Goal: Information Seeking & Learning: Find specific page/section

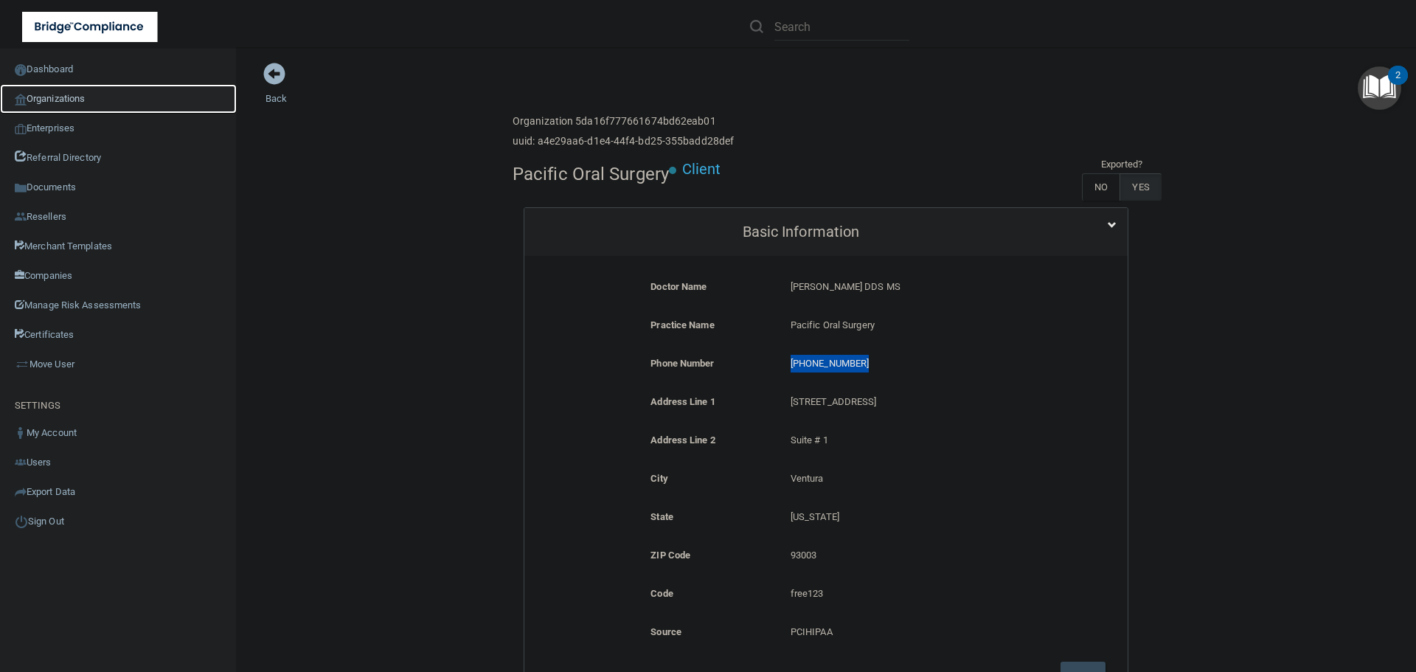
click at [82, 93] on link "Organizations" at bounding box center [118, 99] width 237 height 30
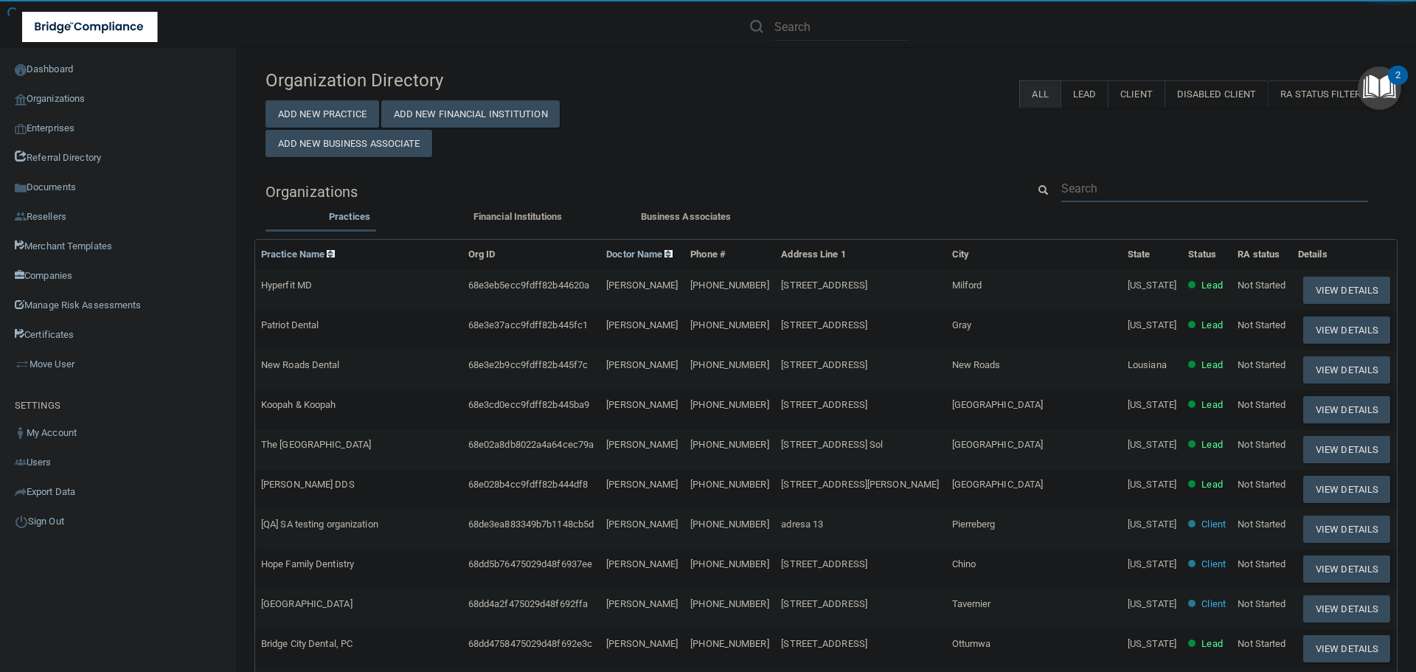
click at [1086, 177] on input "text" at bounding box center [1214, 188] width 307 height 27
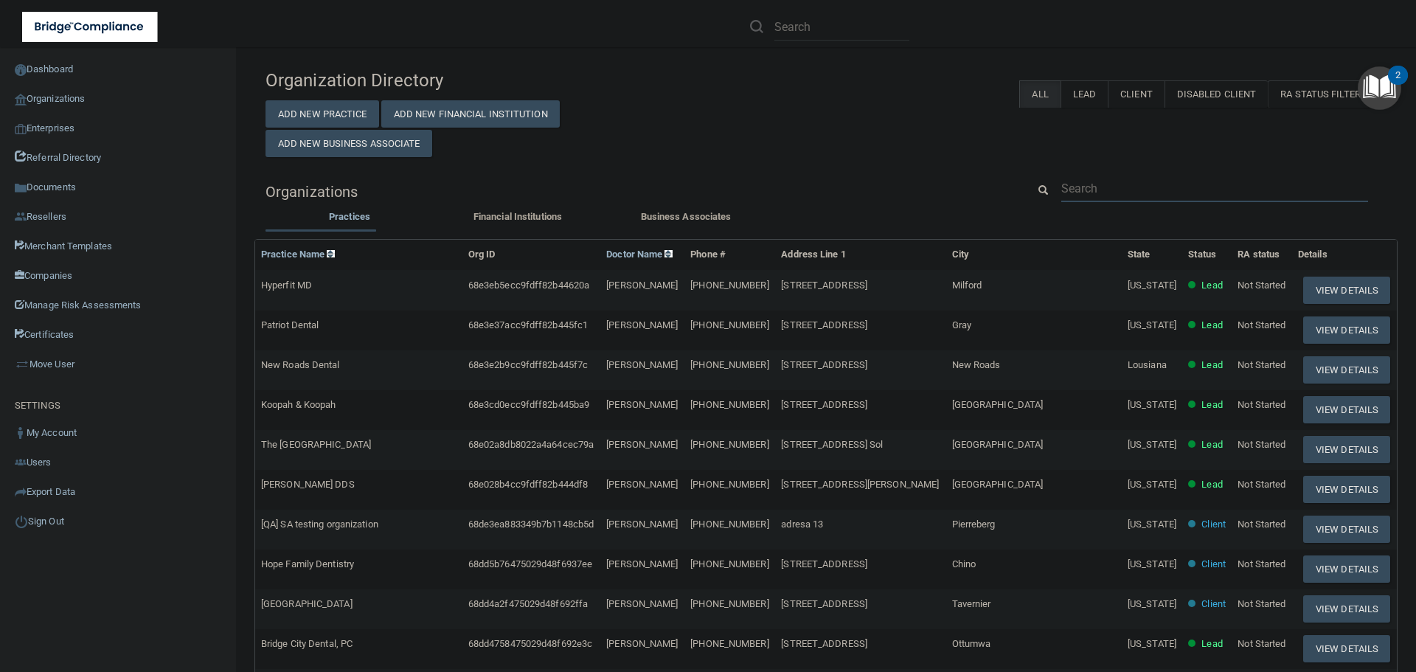
paste input "Sunnyvale [MEDICAL_DATA]"
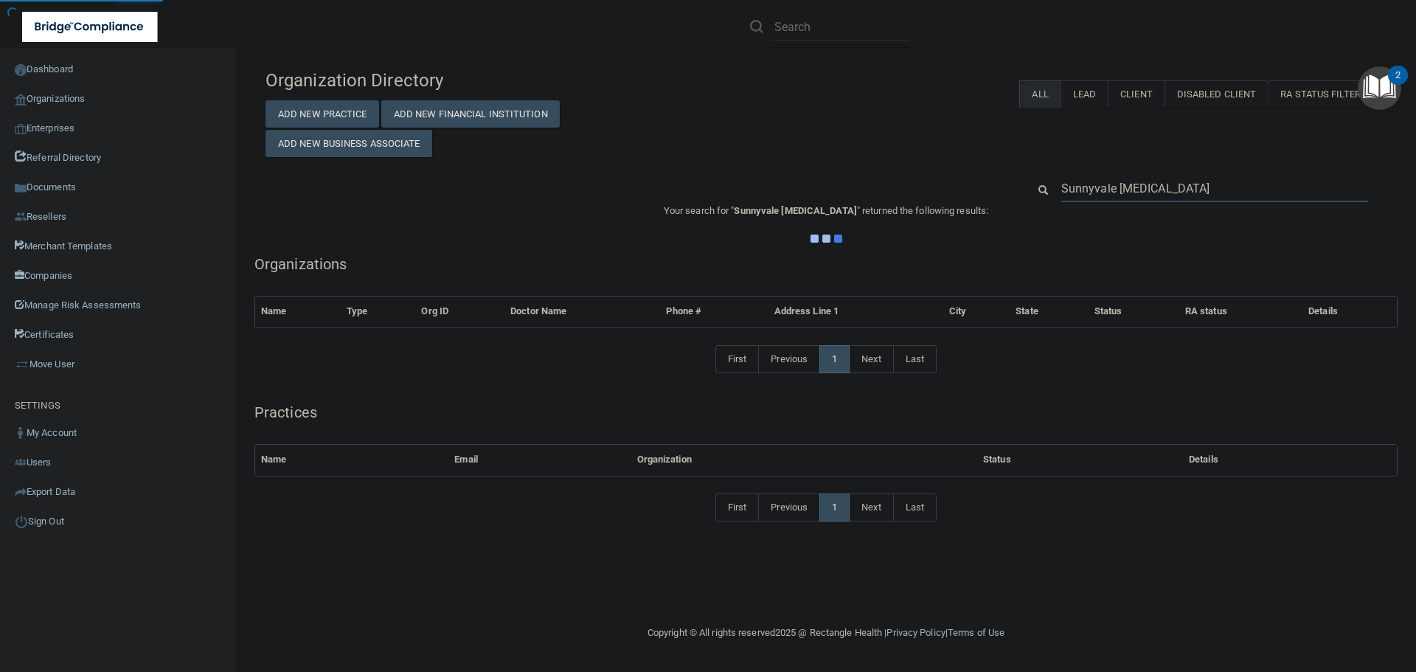
type input "Sunnyvale [MEDICAL_DATA]"
click at [896, 163] on div "Organization Directory Add New Practice Add New Financial Institution Add New B…" at bounding box center [826, 303] width 1121 height 482
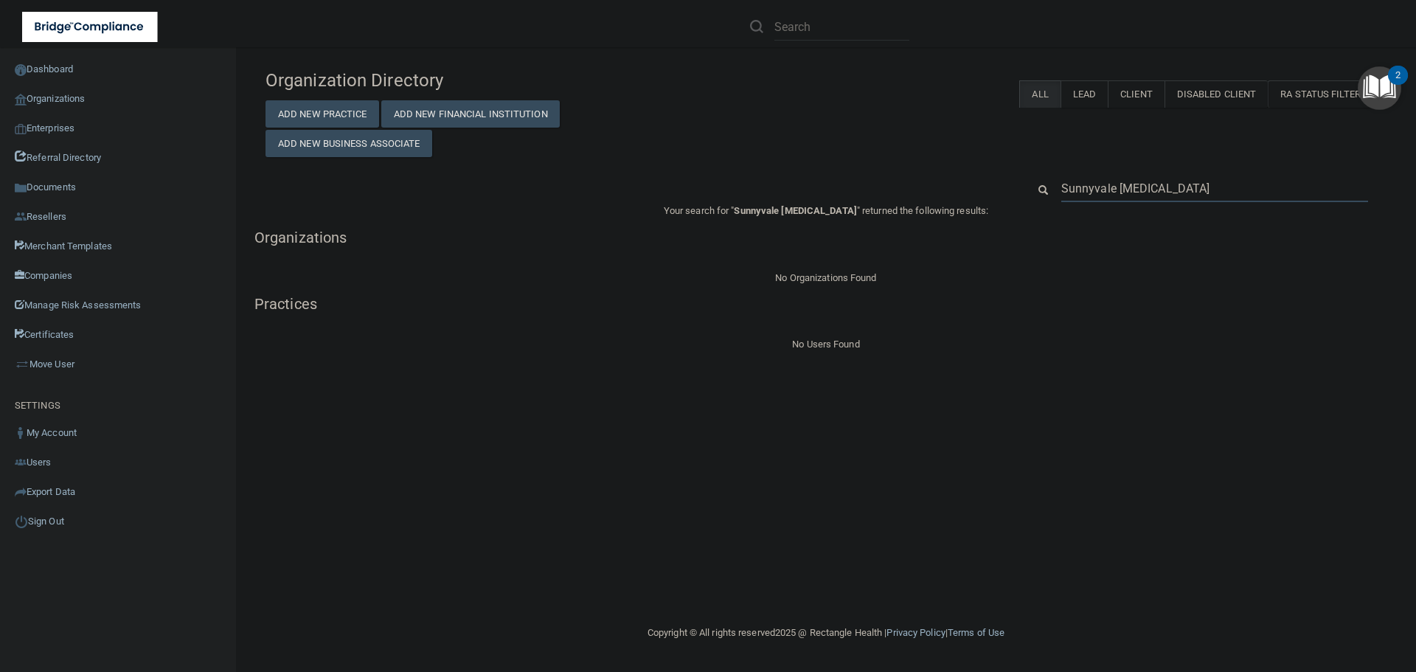
click at [1142, 181] on input "Sunnyvale [MEDICAL_DATA]" at bounding box center [1214, 188] width 307 height 27
paste input "[EMAIL_ADDRESS][DOMAIN_NAME]"
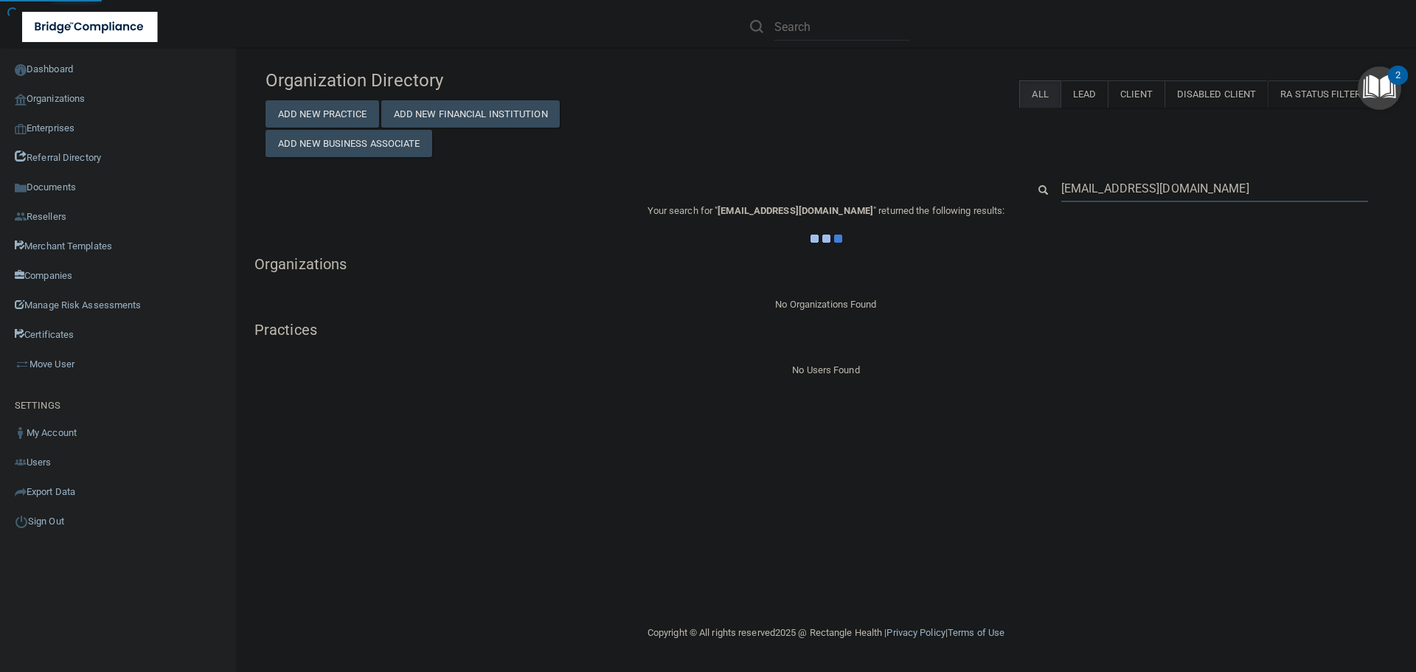
type input "[EMAIL_ADDRESS][DOMAIN_NAME]"
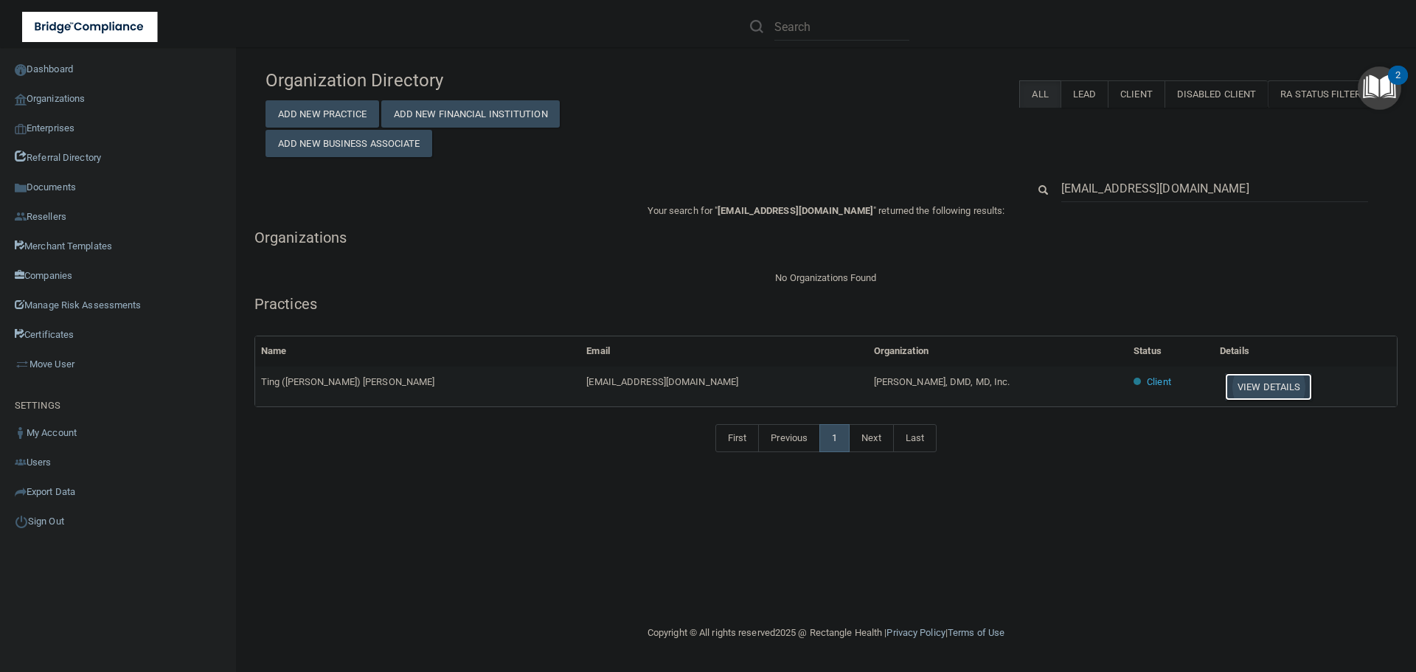
click at [1225, 386] on button "View Details" at bounding box center [1268, 386] width 87 height 27
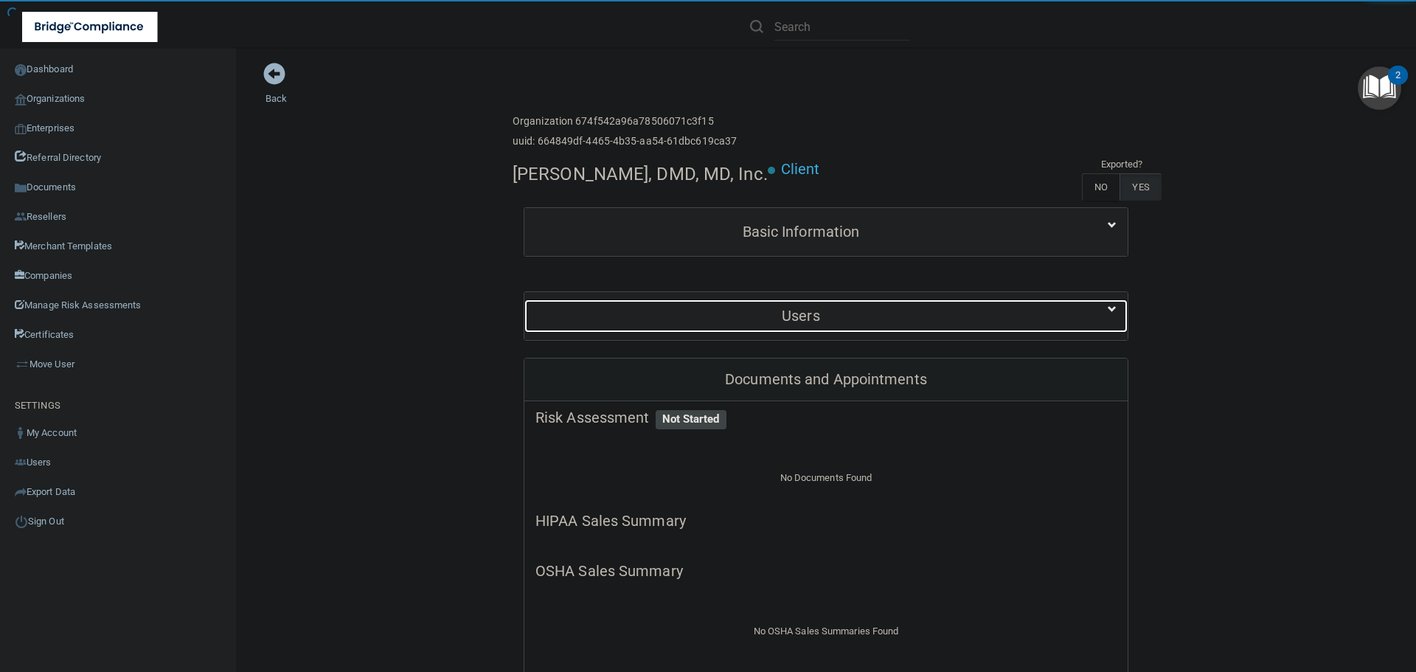
click at [707, 312] on h5 "Users" at bounding box center [800, 316] width 531 height 16
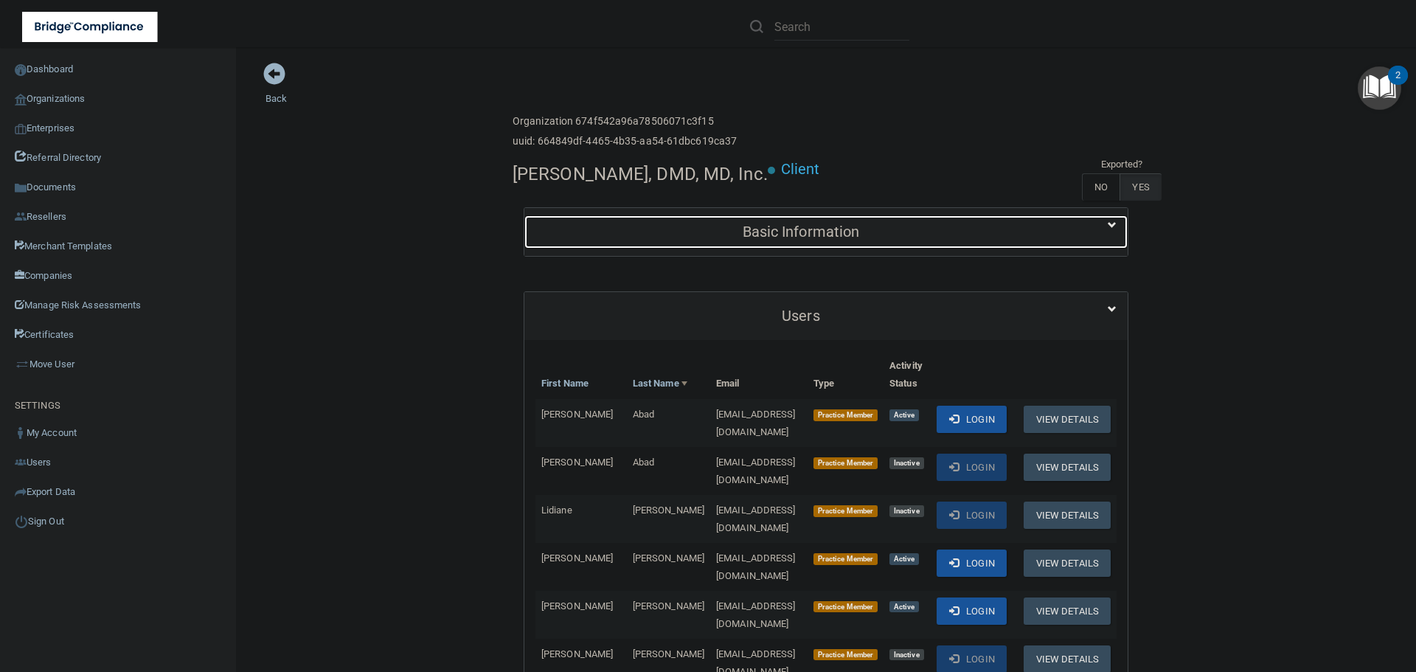
click at [720, 243] on div "Basic Information" at bounding box center [800, 231] width 553 height 33
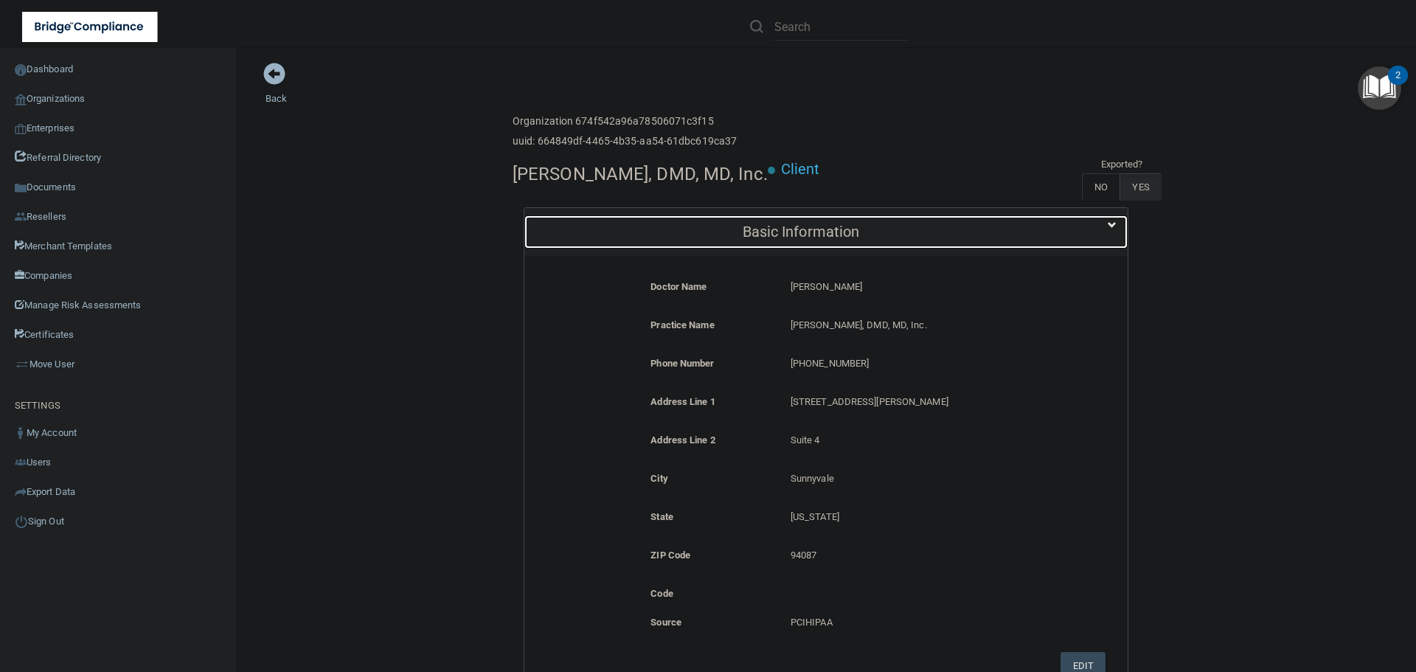
click at [720, 243] on div "Basic Information" at bounding box center [800, 231] width 553 height 33
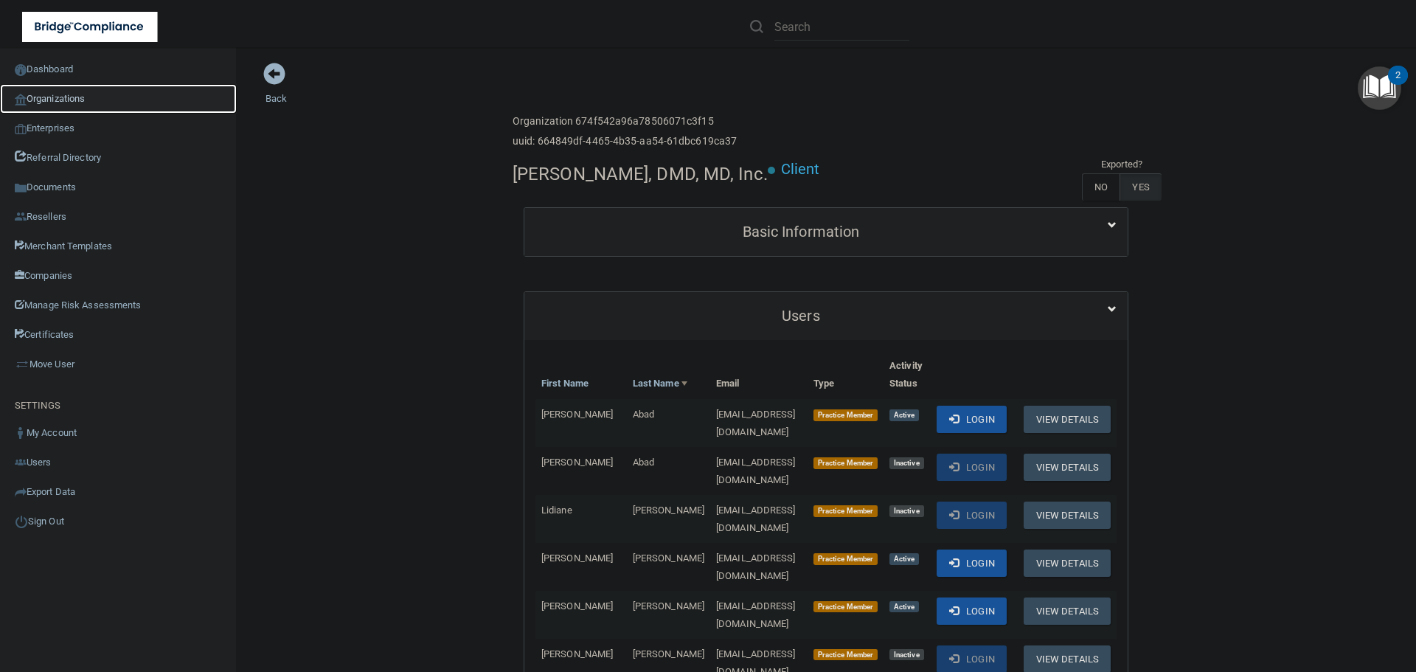
click at [63, 87] on link "Organizations" at bounding box center [118, 99] width 237 height 30
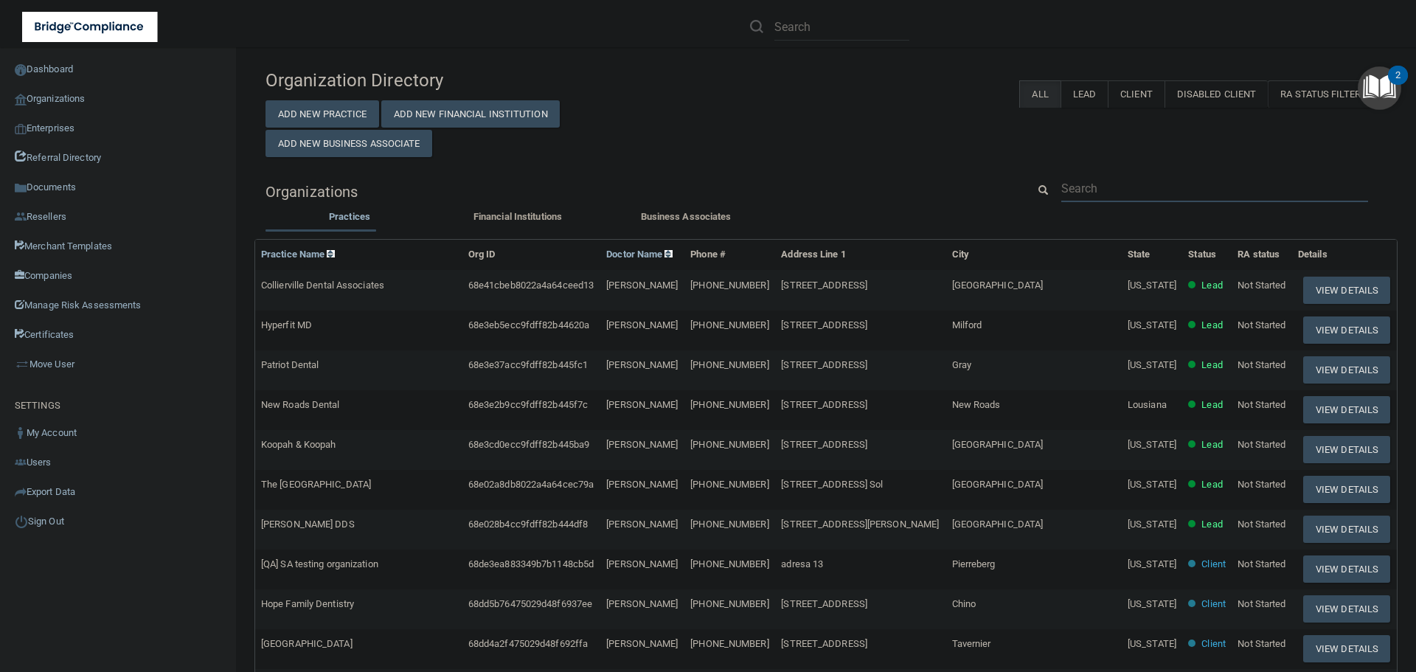
click at [1089, 189] on input "text" at bounding box center [1214, 188] width 307 height 27
paste input "4087090380"
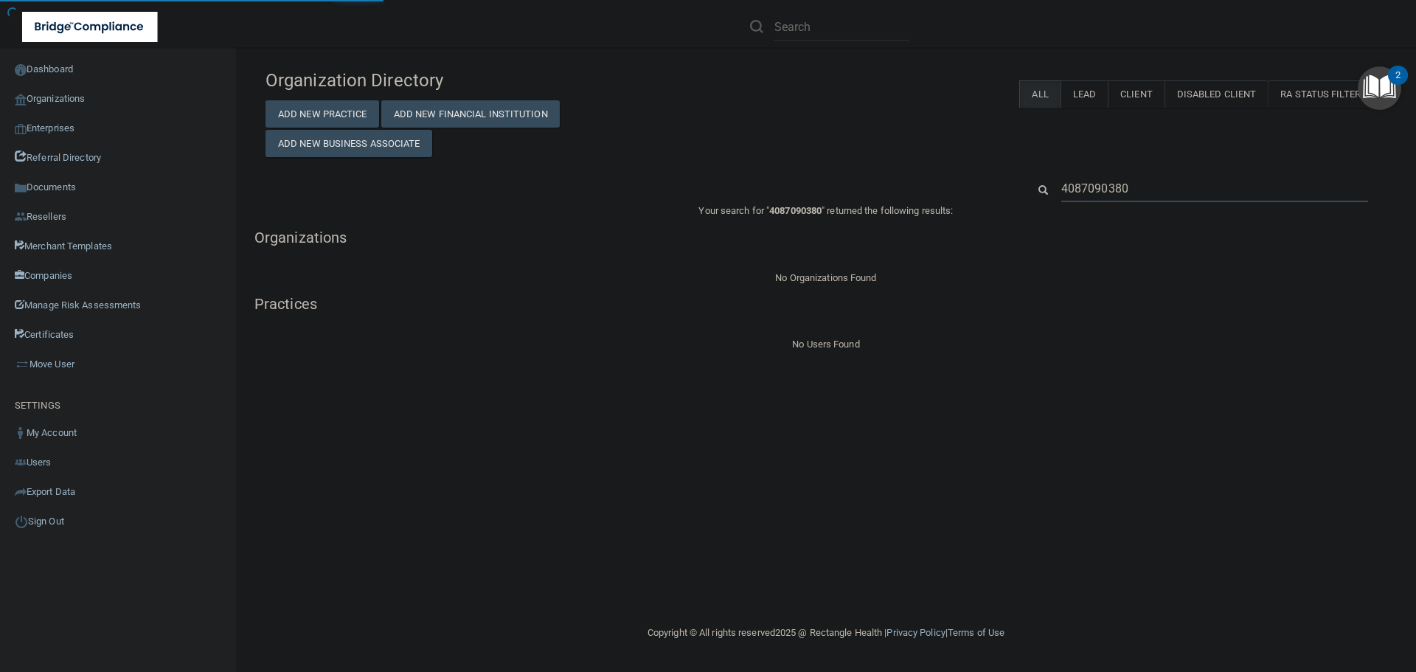
type input "4087090380"
click at [749, 150] on div "Organization Directory Add New Practice Add New Financial Institution Add New B…" at bounding box center [825, 109] width 1143 height 95
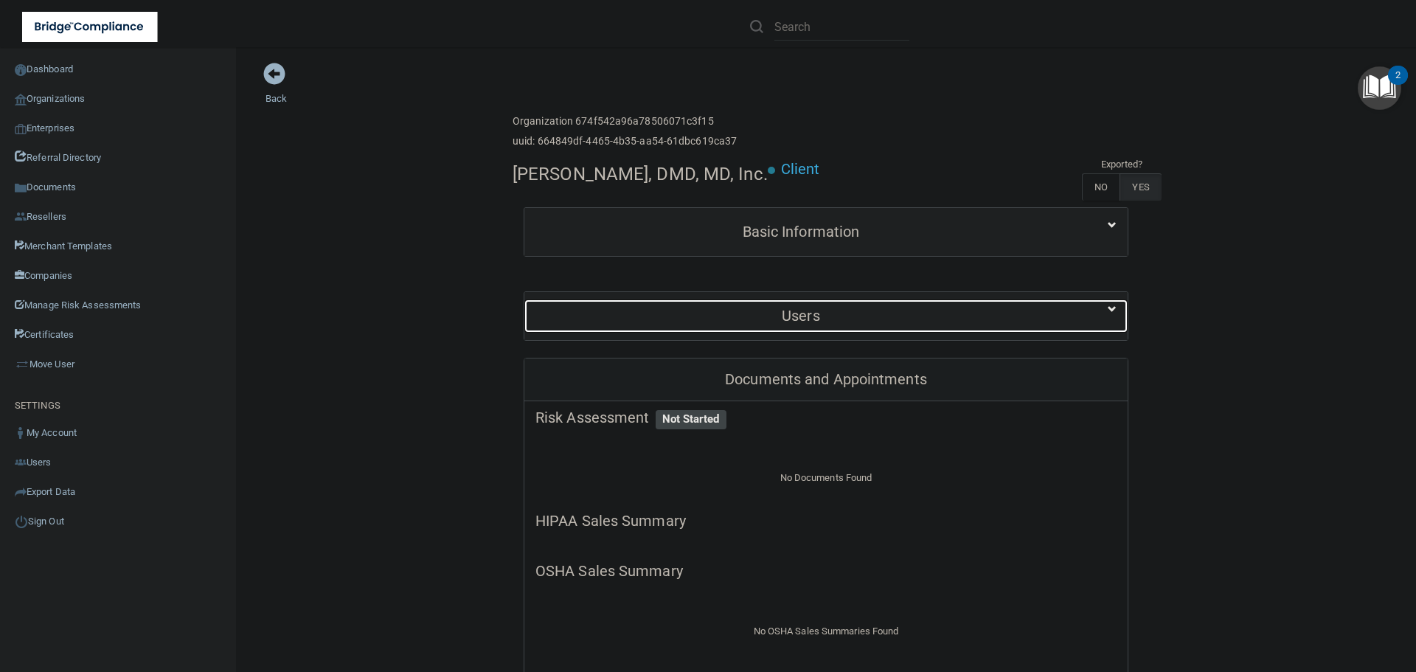
click at [732, 305] on div "Users" at bounding box center [800, 315] width 553 height 33
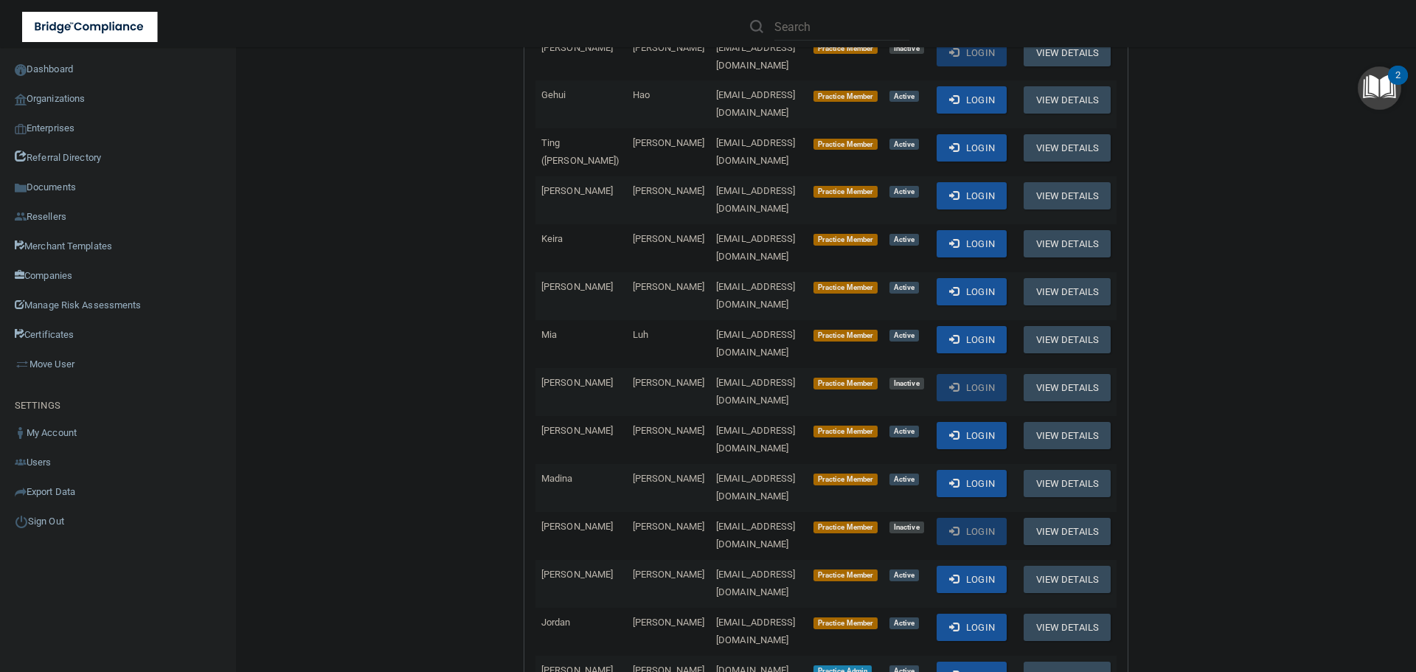
scroll to position [738, 0]
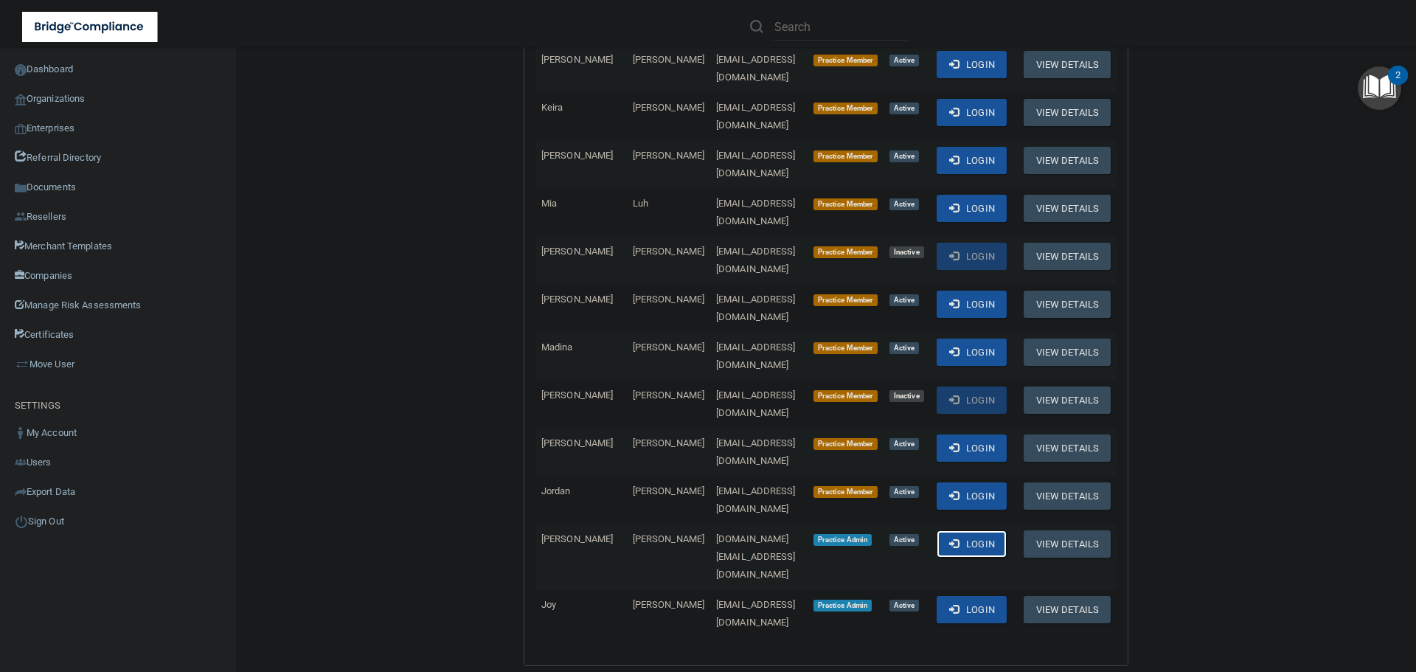
click at [949, 538] on span at bounding box center [954, 543] width 10 height 10
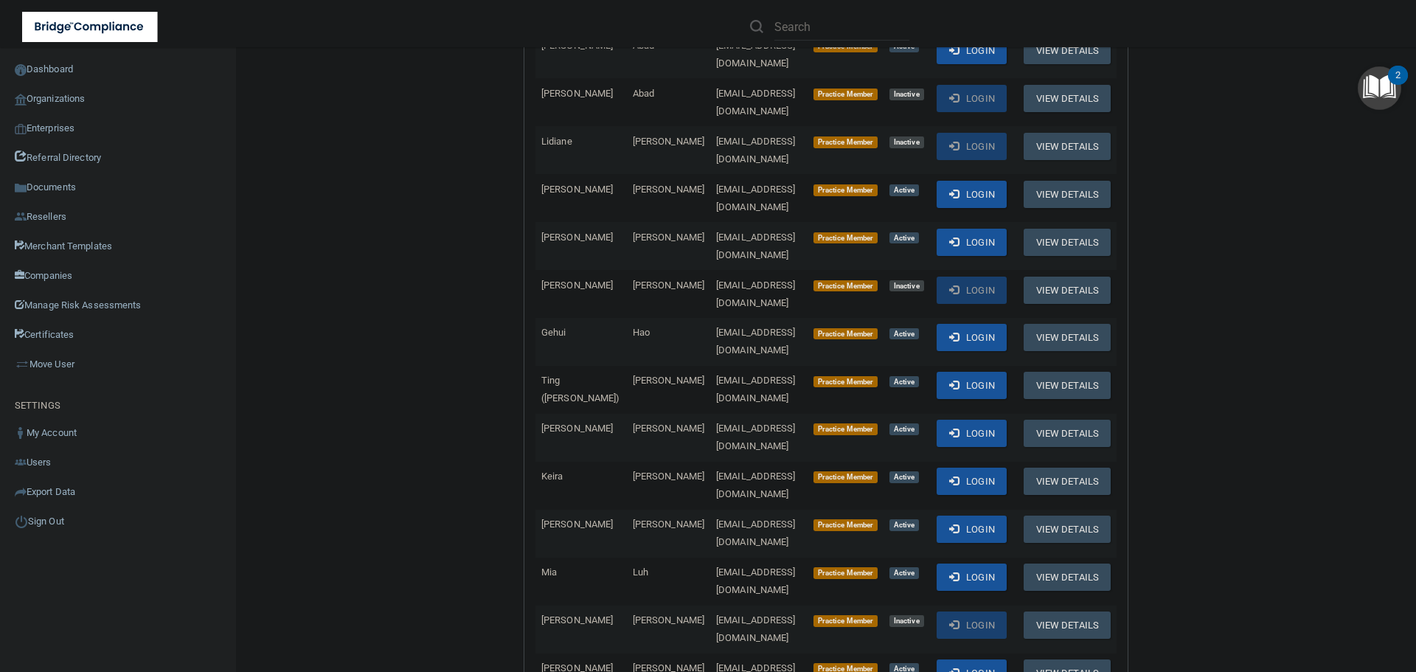
scroll to position [0, 0]
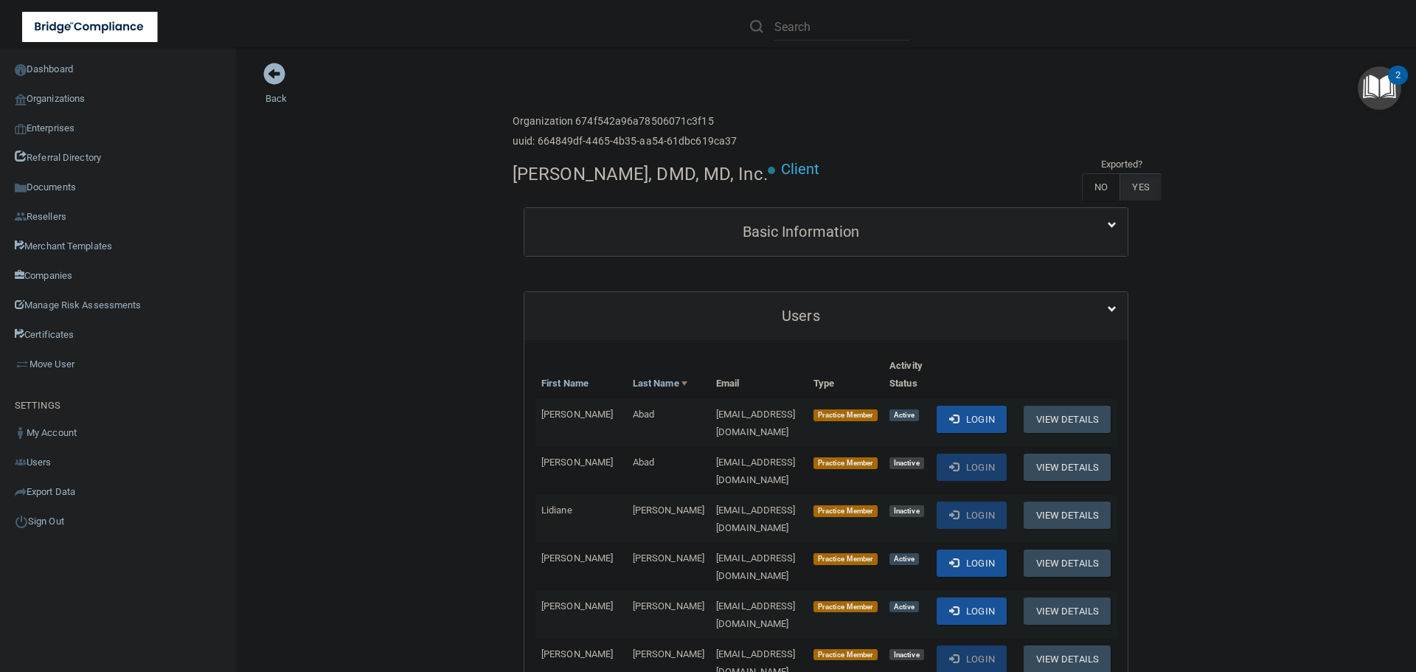
click at [560, 167] on h4 "[PERSON_NAME], DMD, MD, Inc." at bounding box center [640, 173] width 255 height 19
click at [560, 168] on h4 "[PERSON_NAME], DMD, MD, Inc." at bounding box center [640, 173] width 255 height 19
copy div "[PERSON_NAME], DMD, MD, Inc."
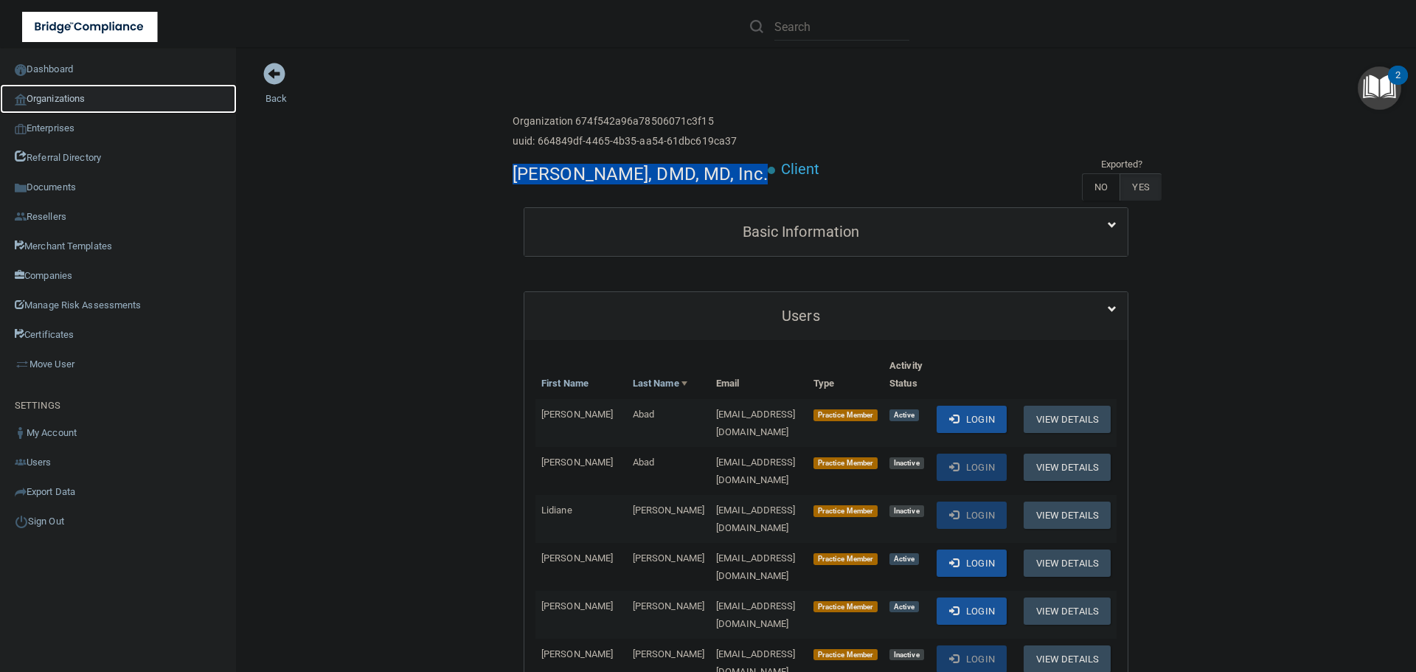
click at [66, 94] on link "Organizations" at bounding box center [118, 99] width 237 height 30
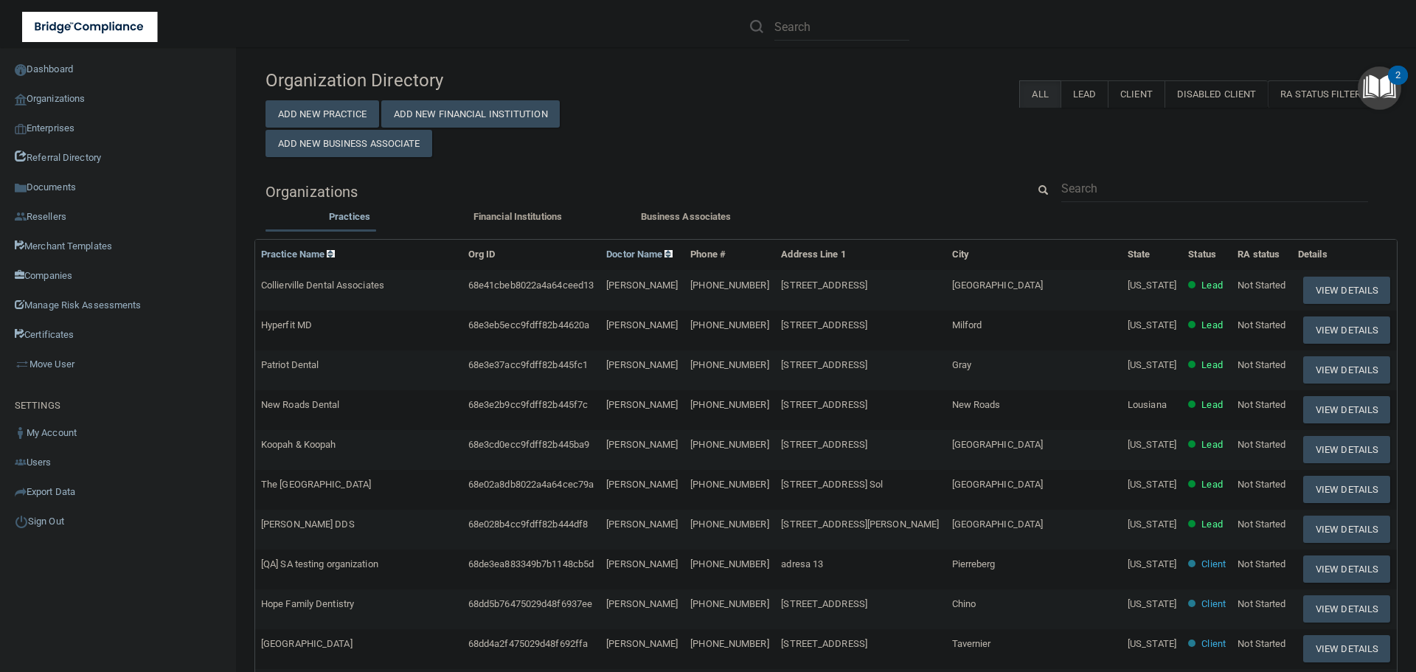
click at [1082, 174] on div "Organization Directory Add New Practice Add New Financial Institution Add New B…" at bounding box center [826, 487] width 1121 height 851
click at [1062, 181] on input "text" at bounding box center [1214, 188] width 307 height 27
paste input "[EMAIL_ADDRESS][DOMAIN_NAME]"
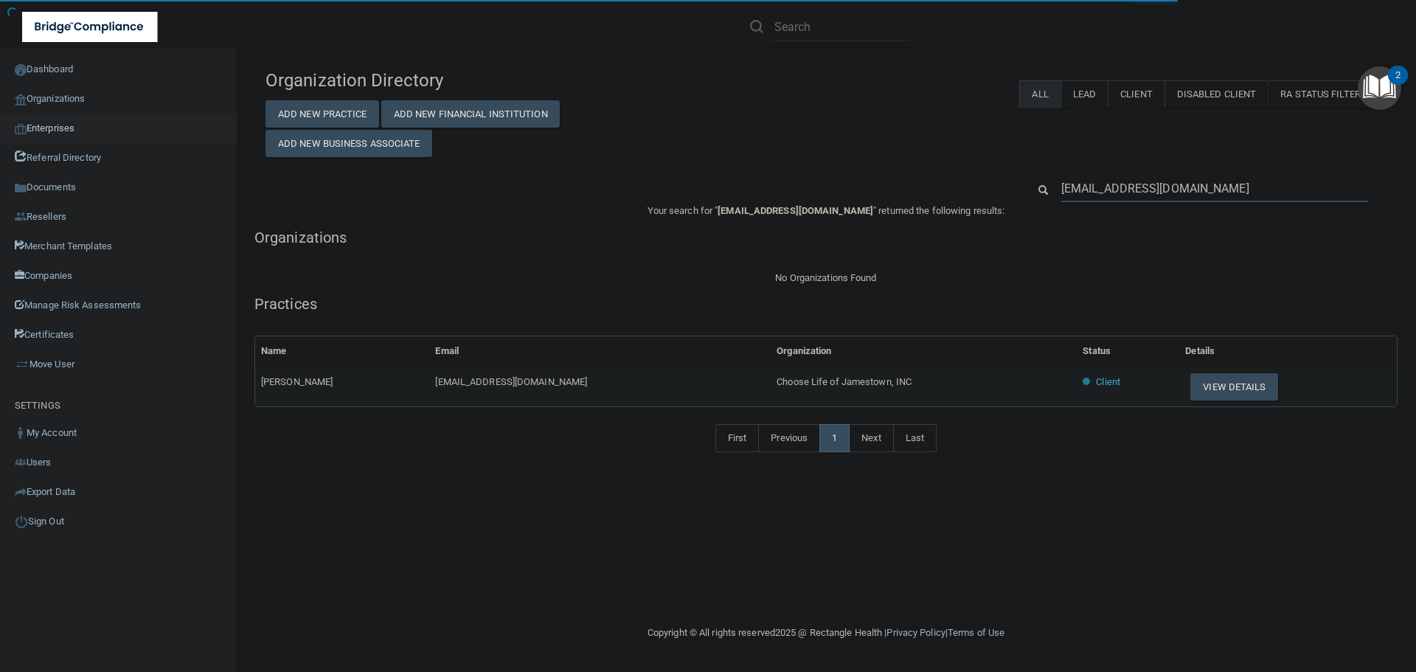
type input "[EMAIL_ADDRESS][DOMAIN_NAME]"
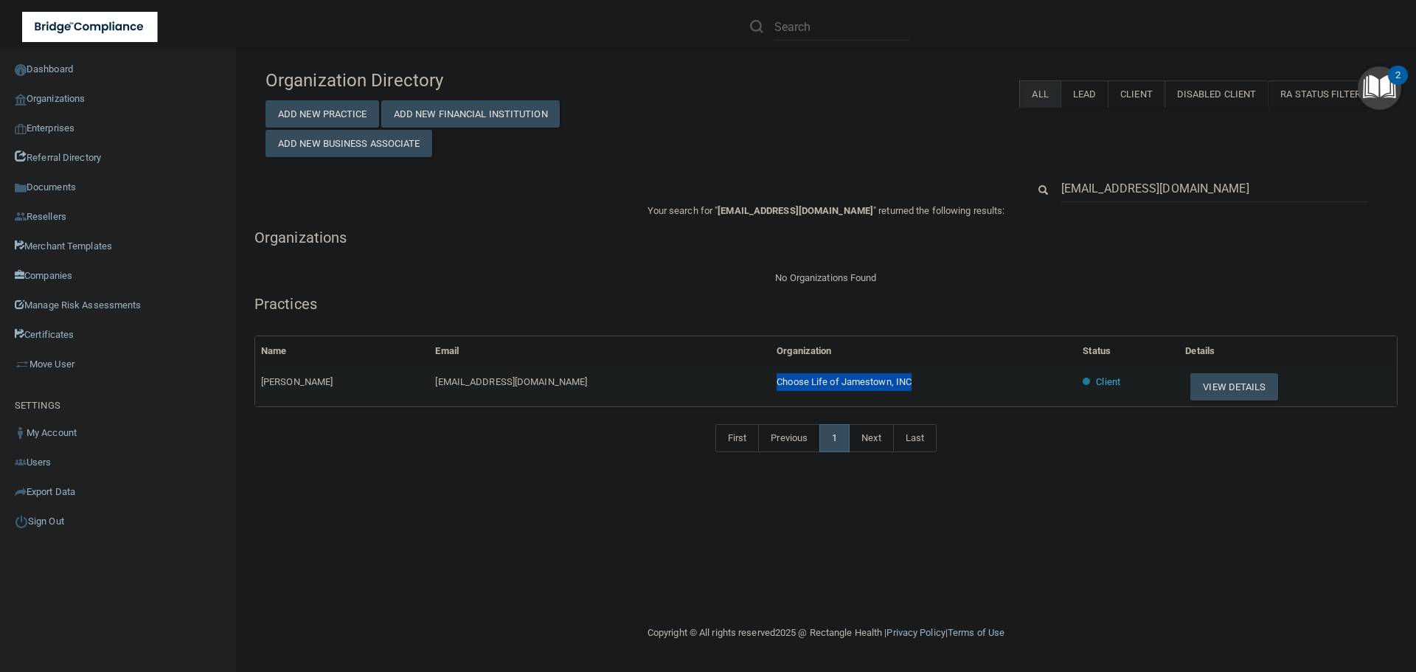
drag, startPoint x: 915, startPoint y: 388, endPoint x: 772, endPoint y: 379, distance: 144.1
click at [772, 379] on td "Choose Life of Jamestown, INC" at bounding box center [924, 387] width 306 height 40
copy span "Choose Life of Jamestown, INC"
click at [1205, 392] on button "View Details" at bounding box center [1233, 386] width 87 height 27
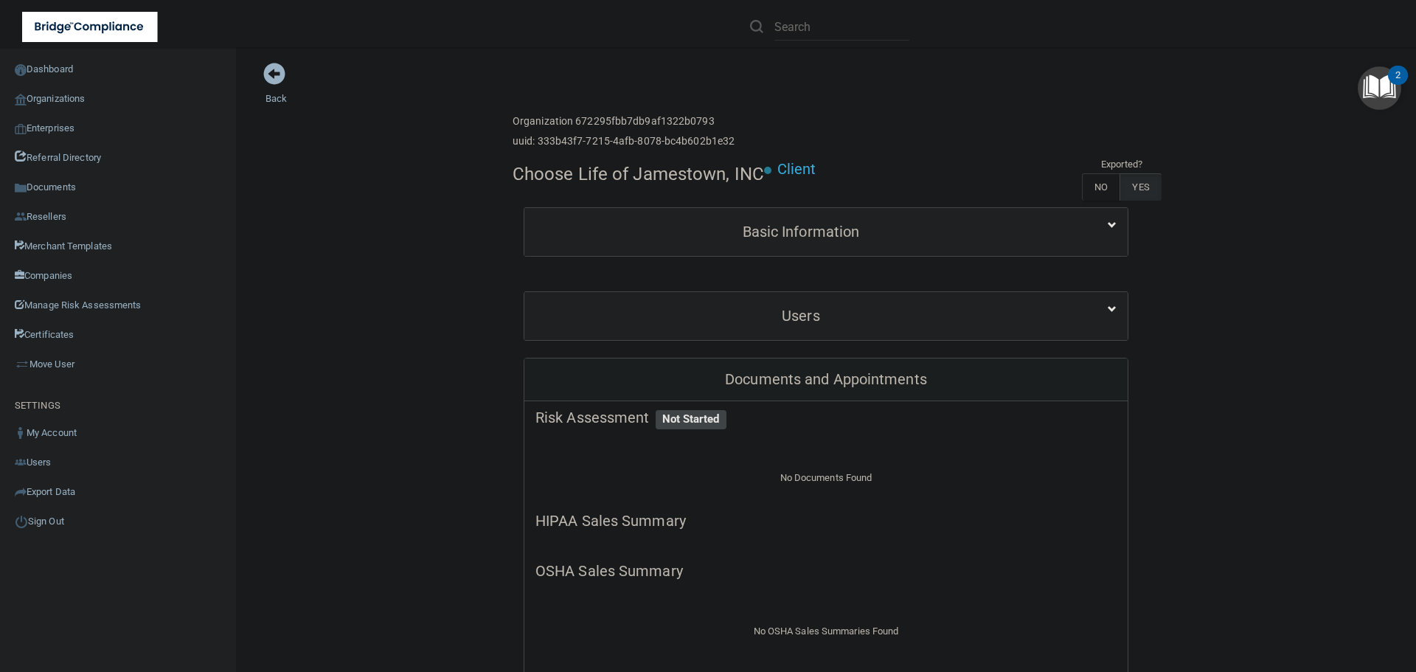
click at [769, 339] on div "Users" at bounding box center [825, 316] width 603 height 48
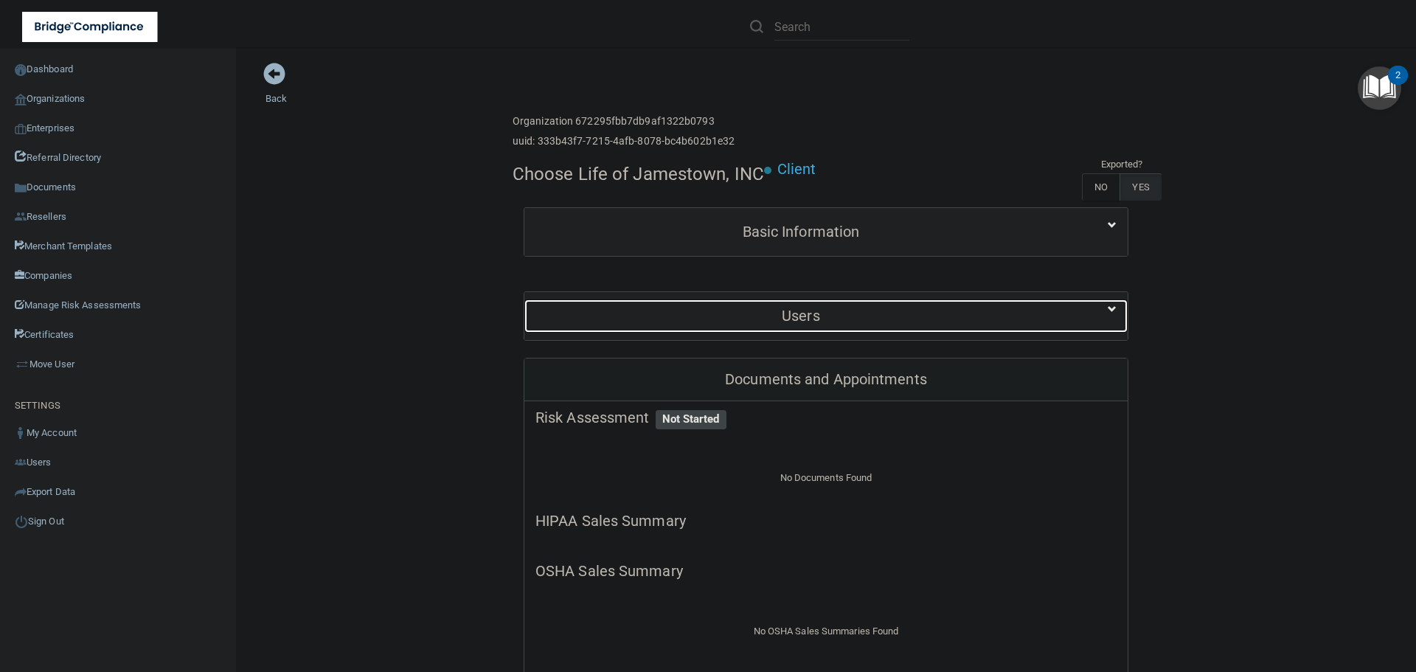
click at [791, 312] on h5 "Users" at bounding box center [800, 316] width 531 height 16
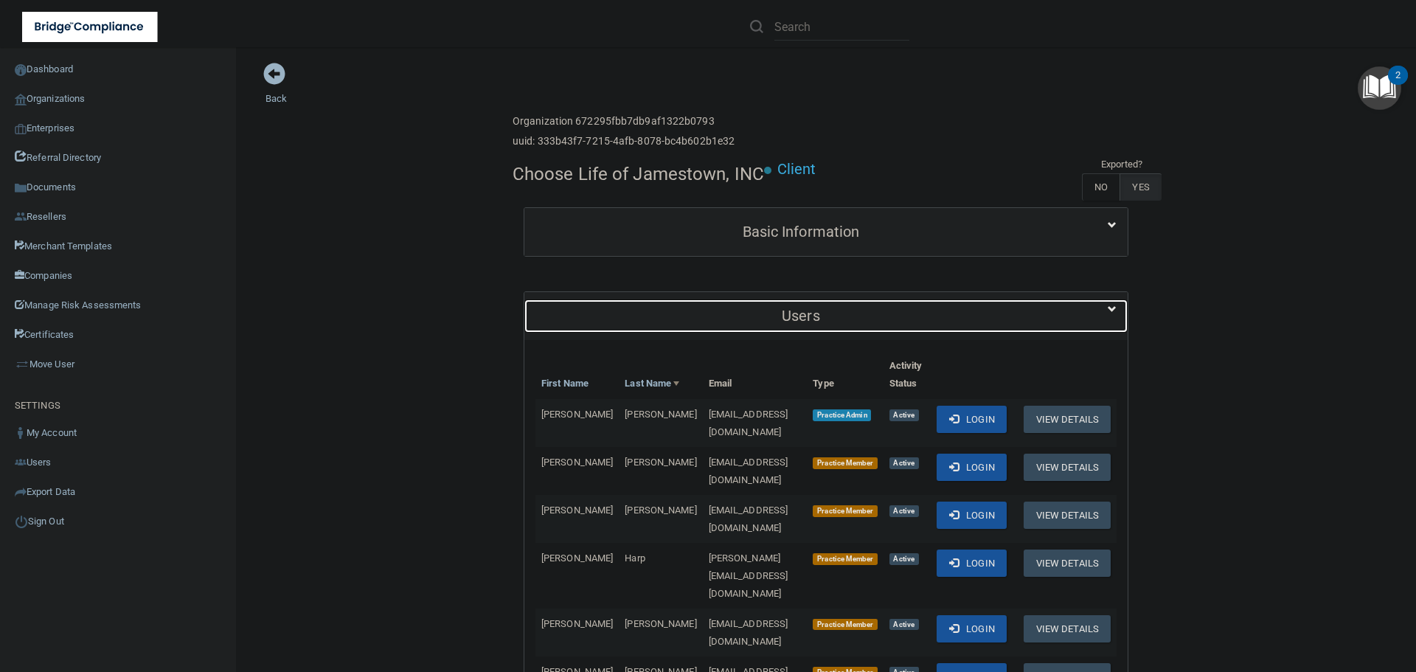
click at [791, 312] on h5 "Users" at bounding box center [800, 316] width 531 height 16
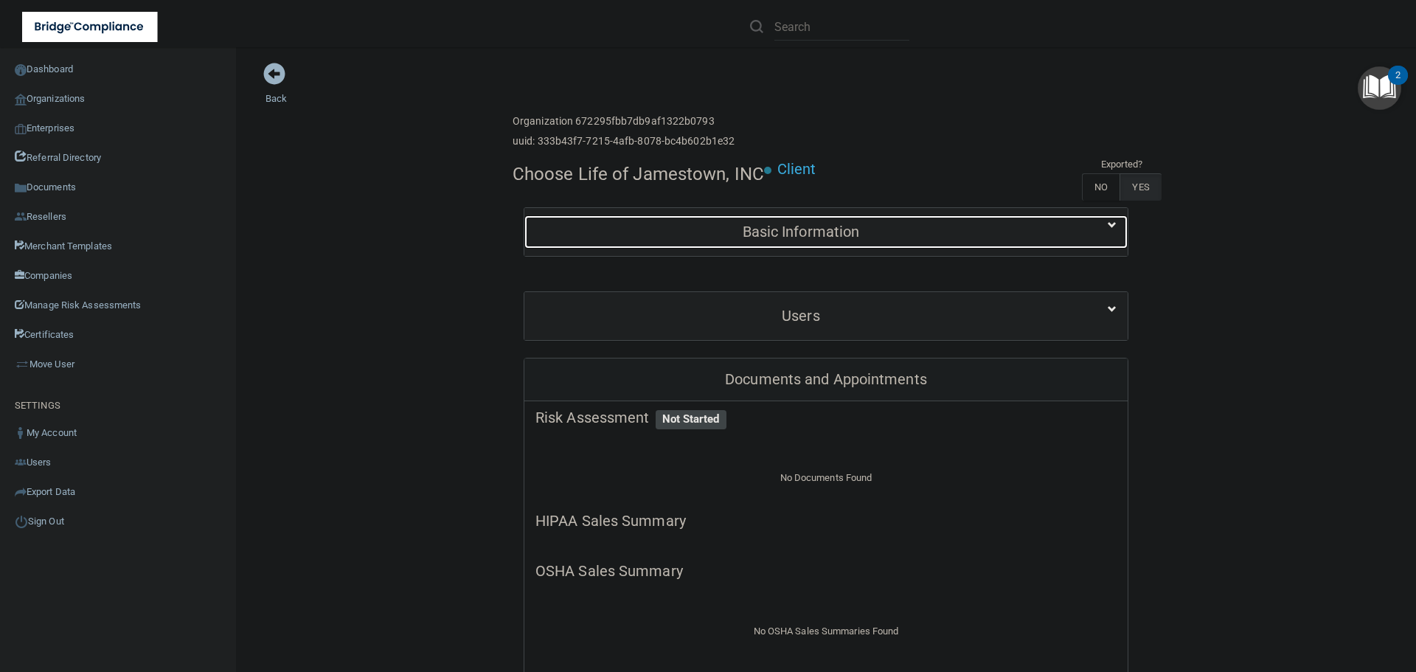
click at [816, 242] on div "Basic Information" at bounding box center [800, 231] width 553 height 33
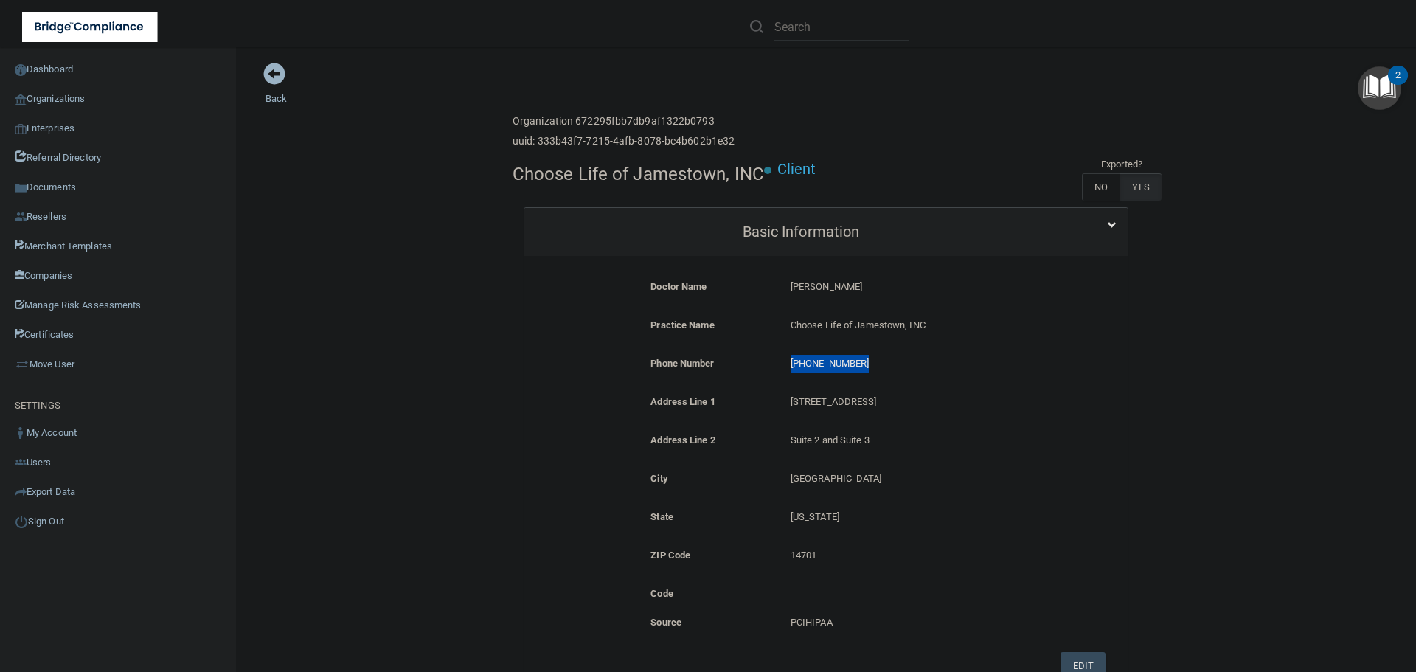
drag, startPoint x: 856, startPoint y: 362, endPoint x: 776, endPoint y: 363, distance: 80.4
click at [780, 363] on div "[PHONE_NUMBER] [PHONE_NUMBER]" at bounding box center [920, 368] width 280 height 27
copy p "[PHONE_NUMBER]"
click at [57, 97] on link "Organizations" at bounding box center [118, 99] width 237 height 30
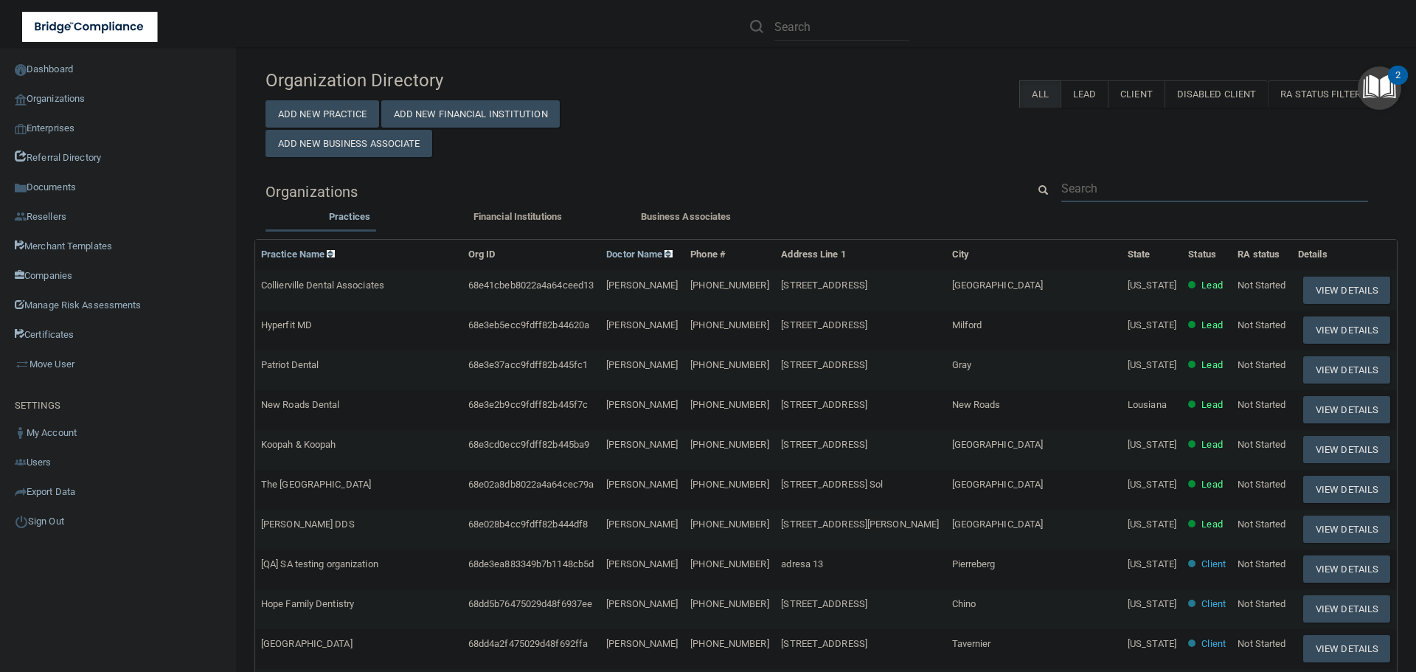
click at [1073, 185] on input "text" at bounding box center [1214, 188] width 307 height 27
paste input "[PHONE_NUMBER]"
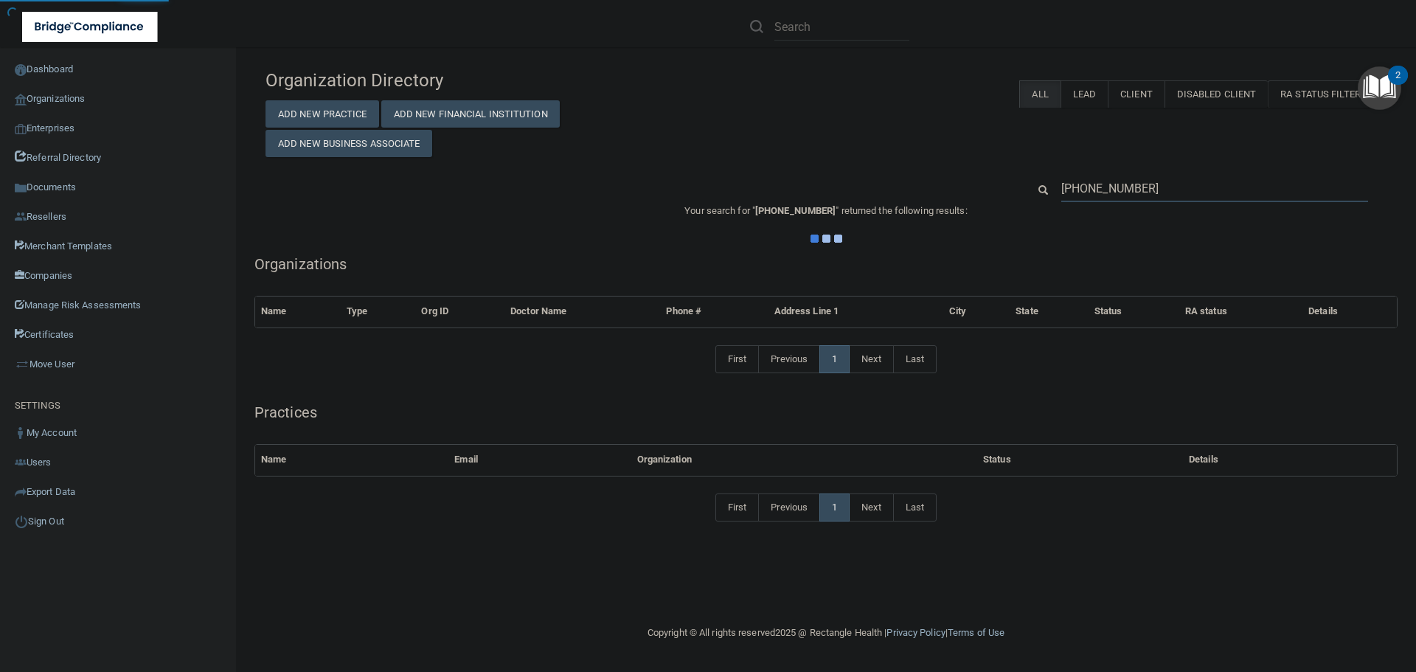
type input "[PHONE_NUMBER]"
click at [833, 155] on div "Organization Directory Add New Practice Add New Financial Institution Add New B…" at bounding box center [825, 109] width 1143 height 95
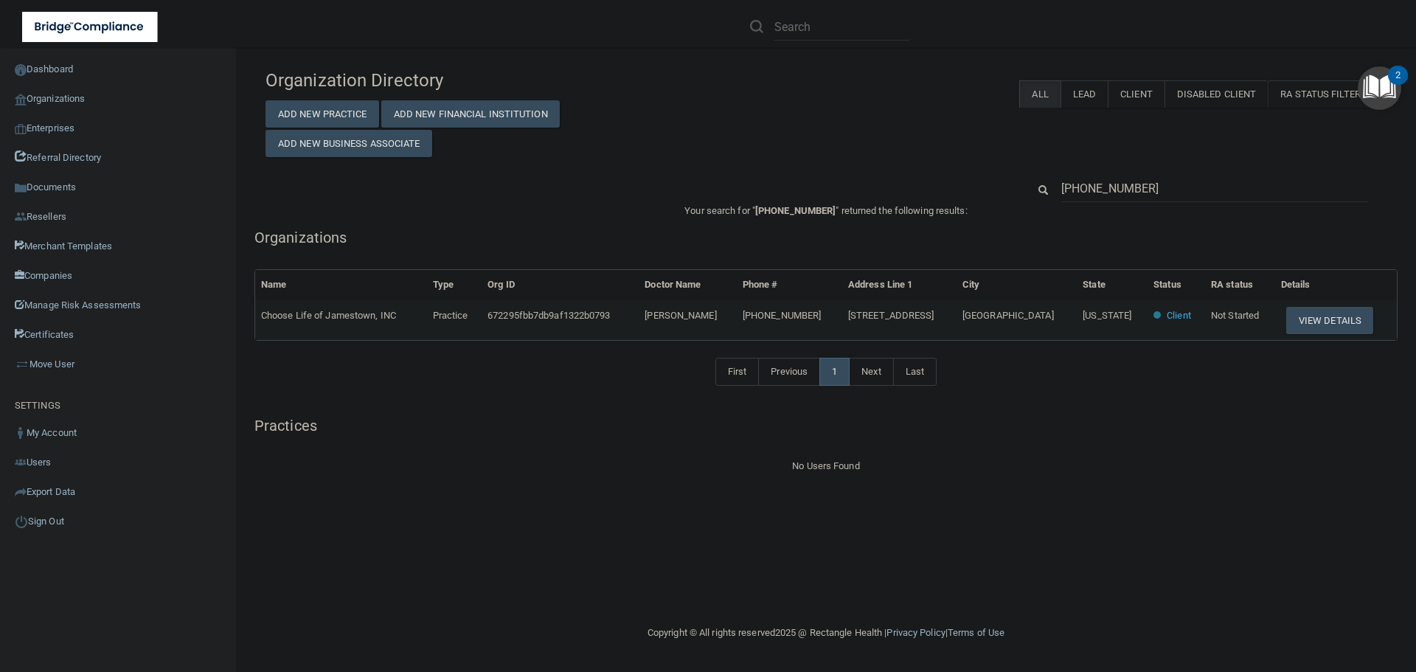
click at [859, 153] on div "Organization Directory Add New Practice Add New Financial Institution Add New B…" at bounding box center [825, 109] width 1143 height 95
click at [1324, 325] on button "View Details" at bounding box center [1329, 320] width 87 height 27
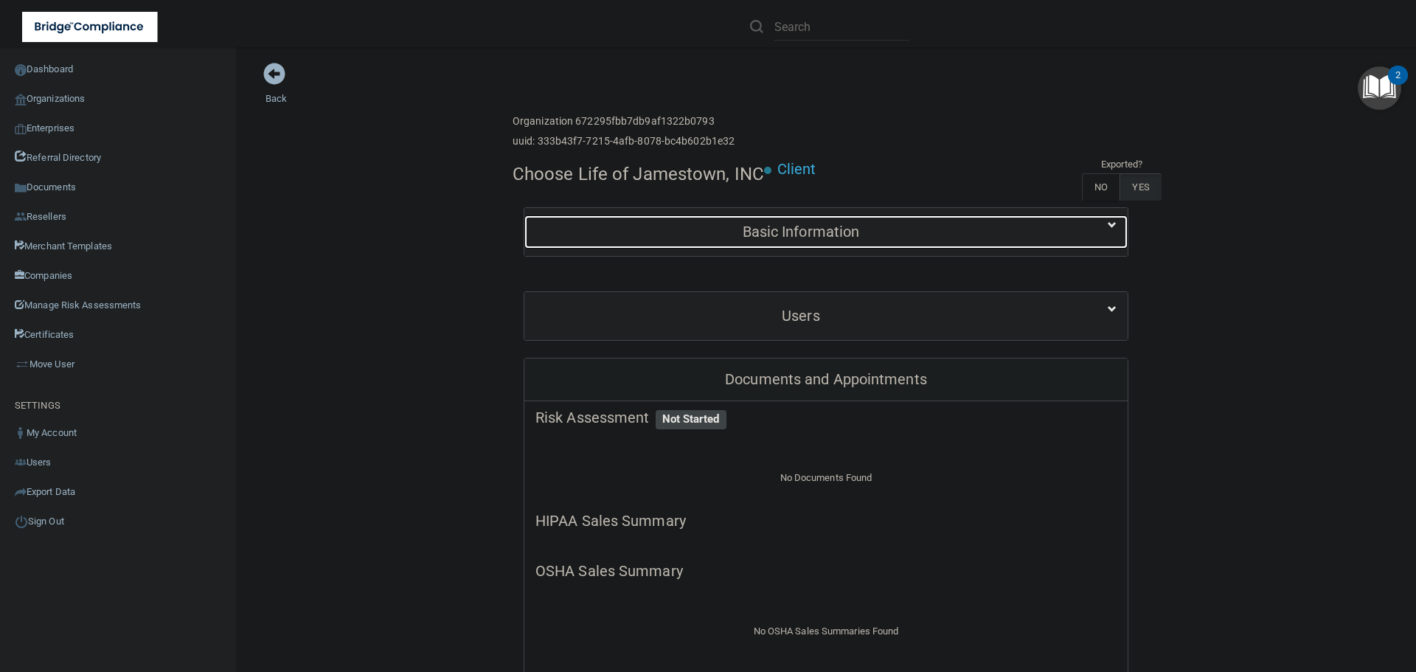
click at [752, 243] on div "Basic Information" at bounding box center [800, 231] width 553 height 33
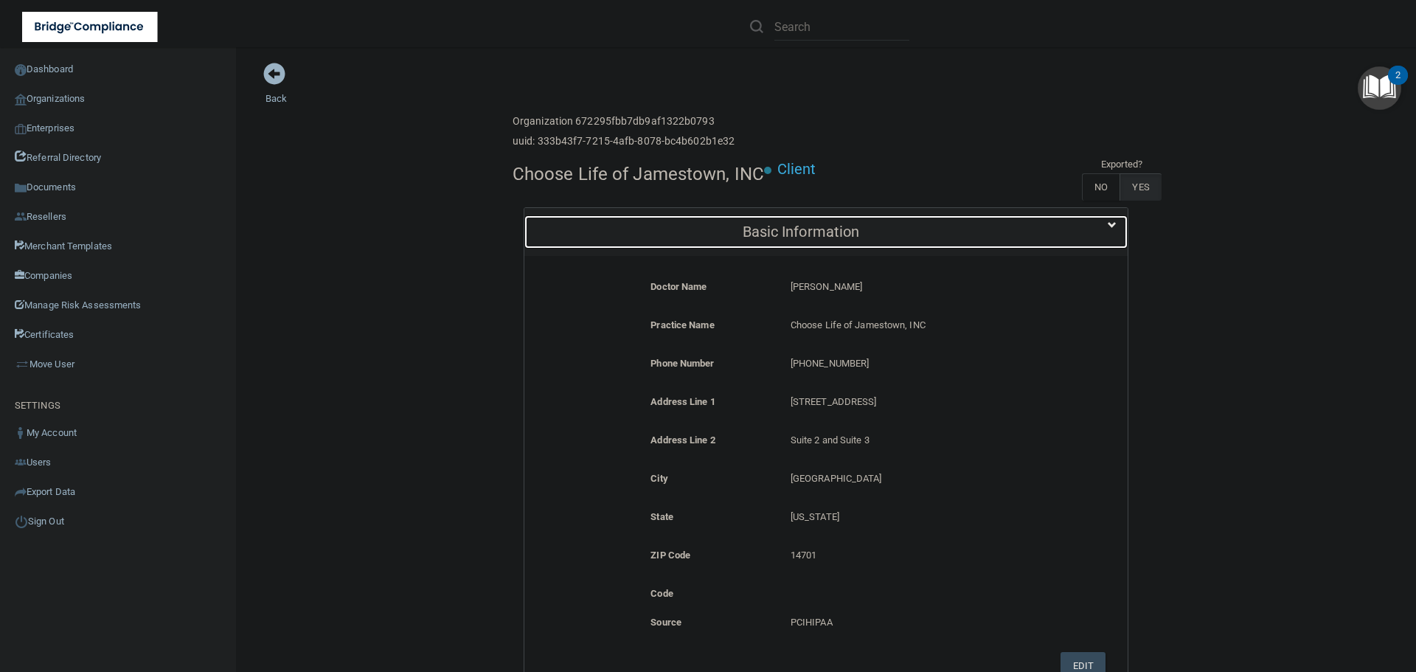
click at [752, 243] on div "Basic Information" at bounding box center [800, 231] width 553 height 33
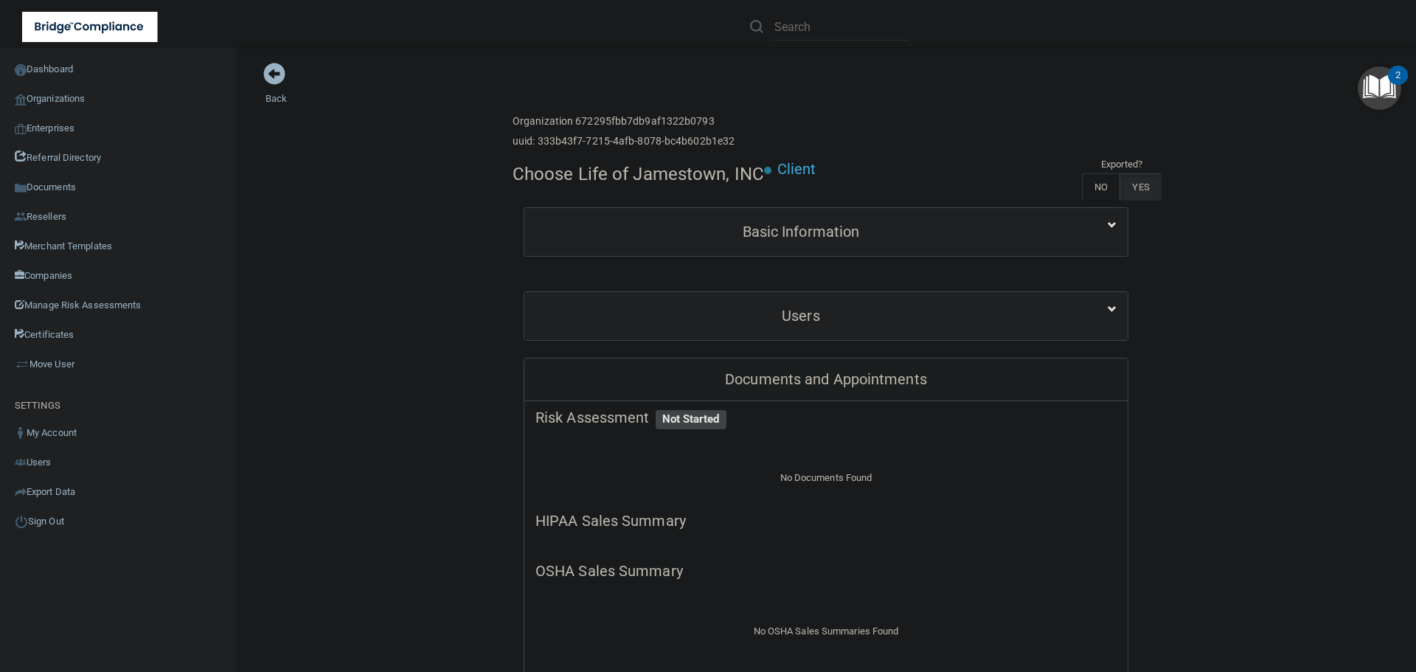
click at [802, 333] on div "Users" at bounding box center [825, 316] width 603 height 48
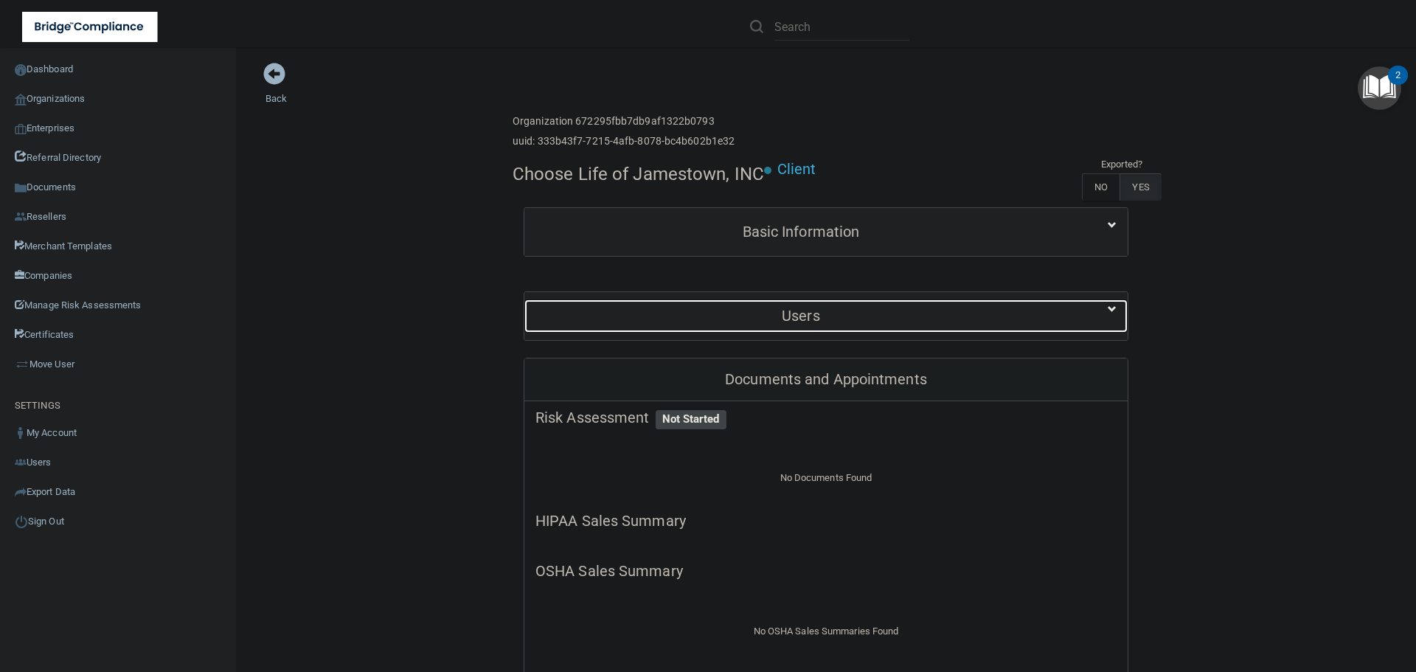
click at [808, 313] on h5 "Users" at bounding box center [800, 316] width 531 height 16
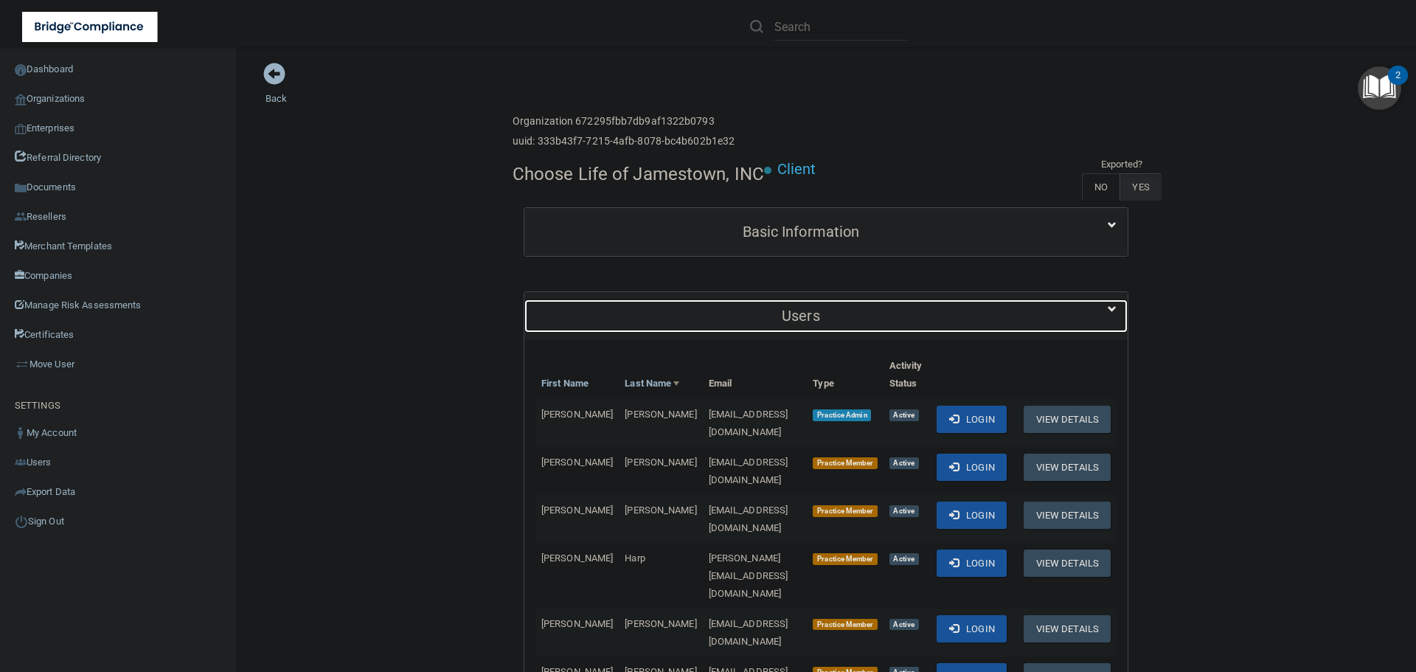
click at [811, 311] on h5 "Users" at bounding box center [800, 316] width 531 height 16
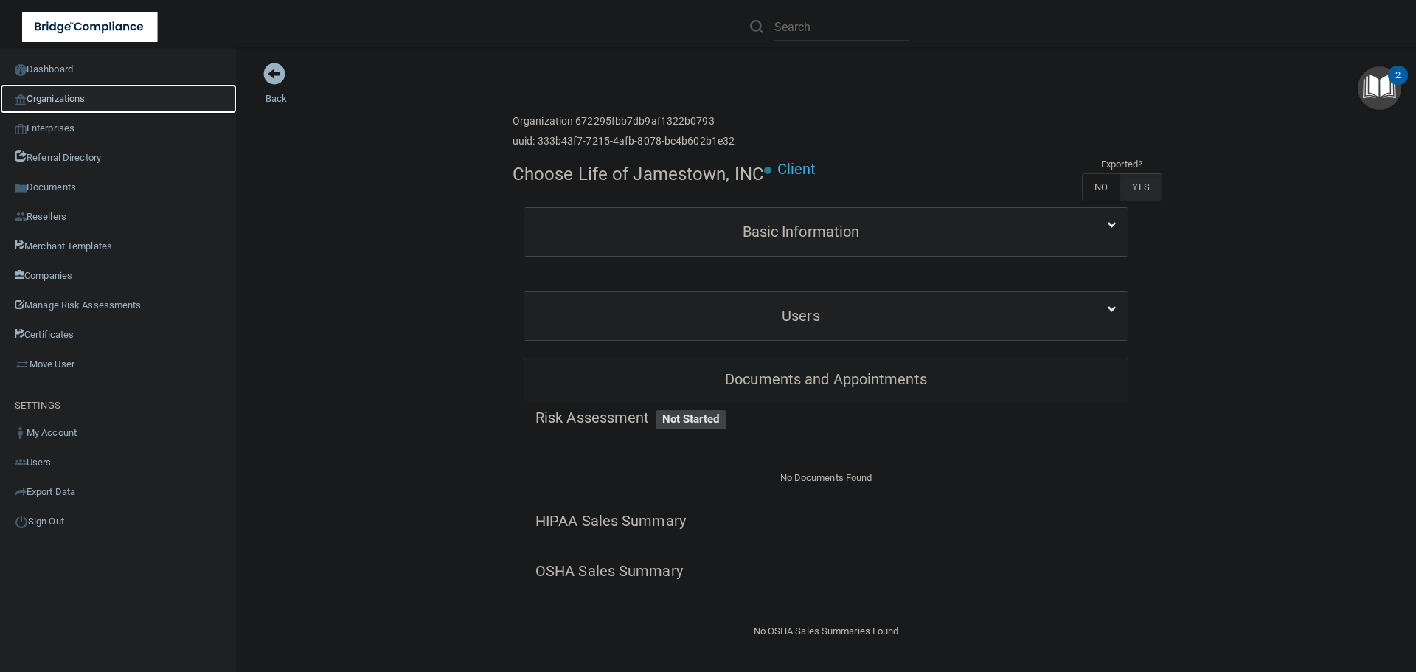
click at [66, 100] on link "Organizations" at bounding box center [118, 99] width 237 height 30
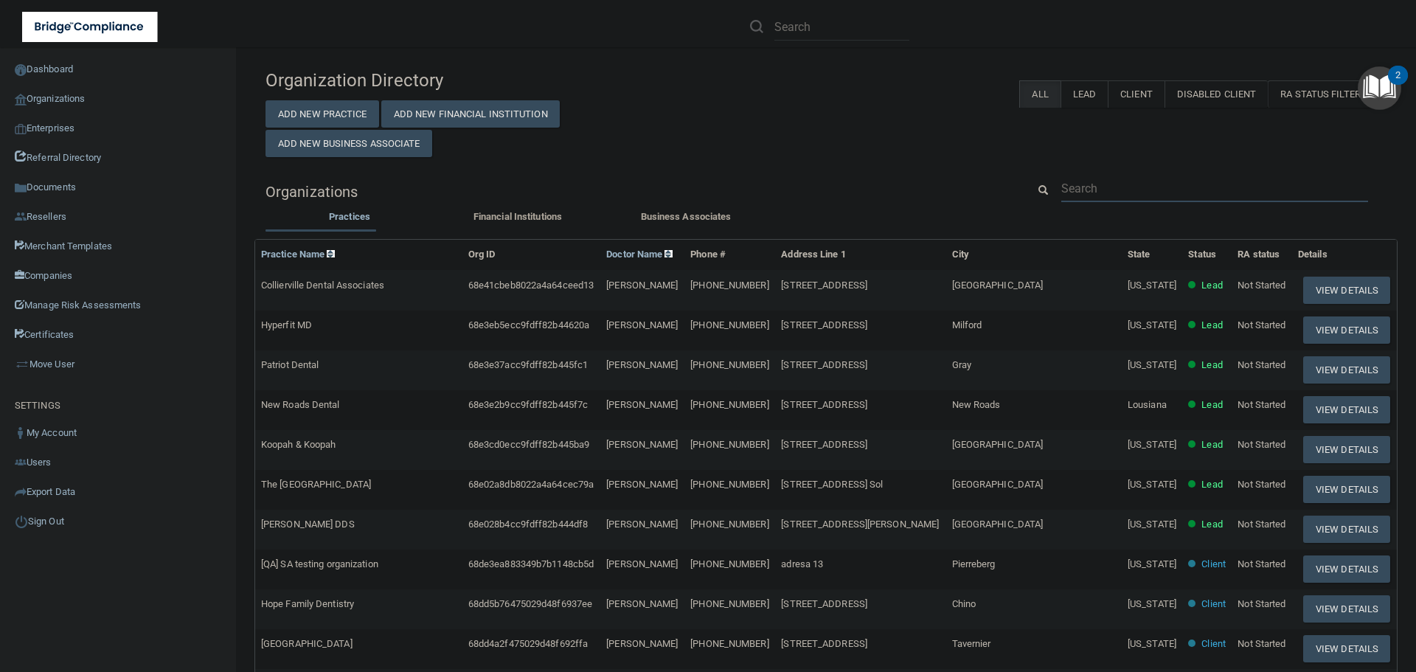
click at [1098, 186] on input "text" at bounding box center [1214, 188] width 307 height 27
paste input "[PERSON_NAME][EMAIL_ADDRESS][DOMAIN_NAME]"
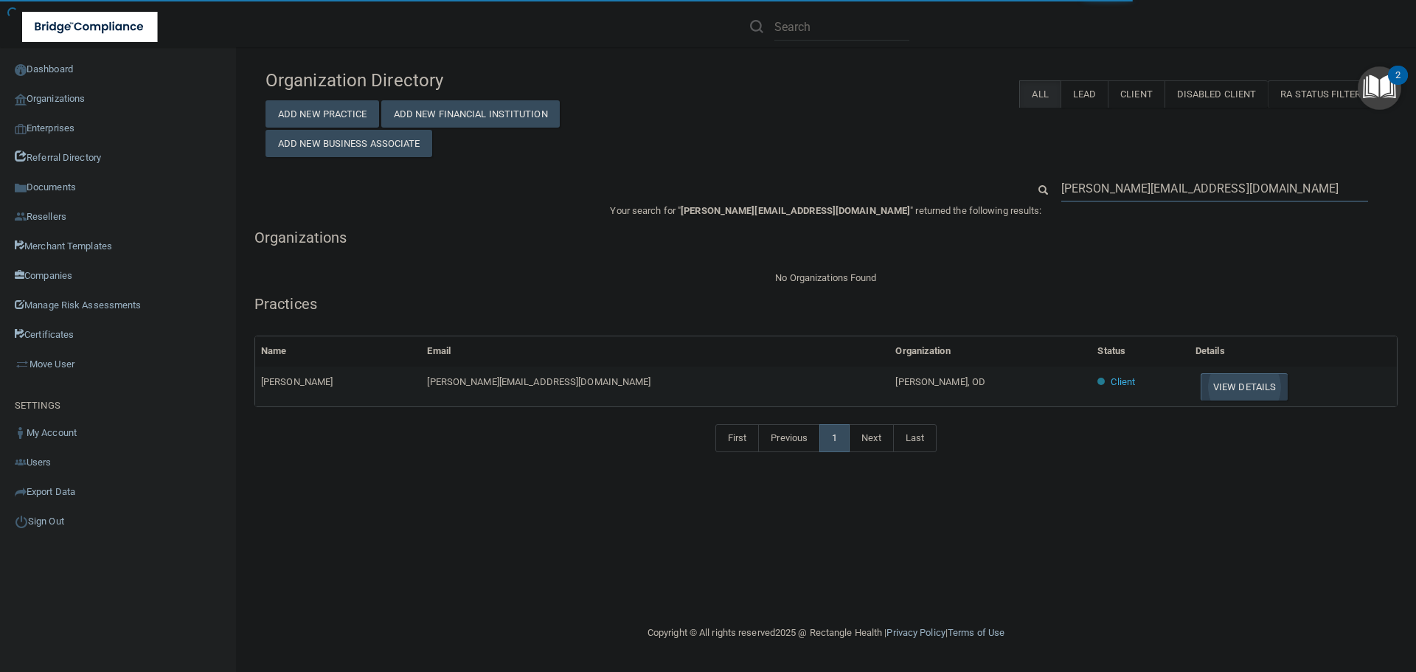
type input "[PERSON_NAME][EMAIL_ADDRESS][DOMAIN_NAME]"
click at [1201, 386] on button "View Details" at bounding box center [1244, 386] width 87 height 27
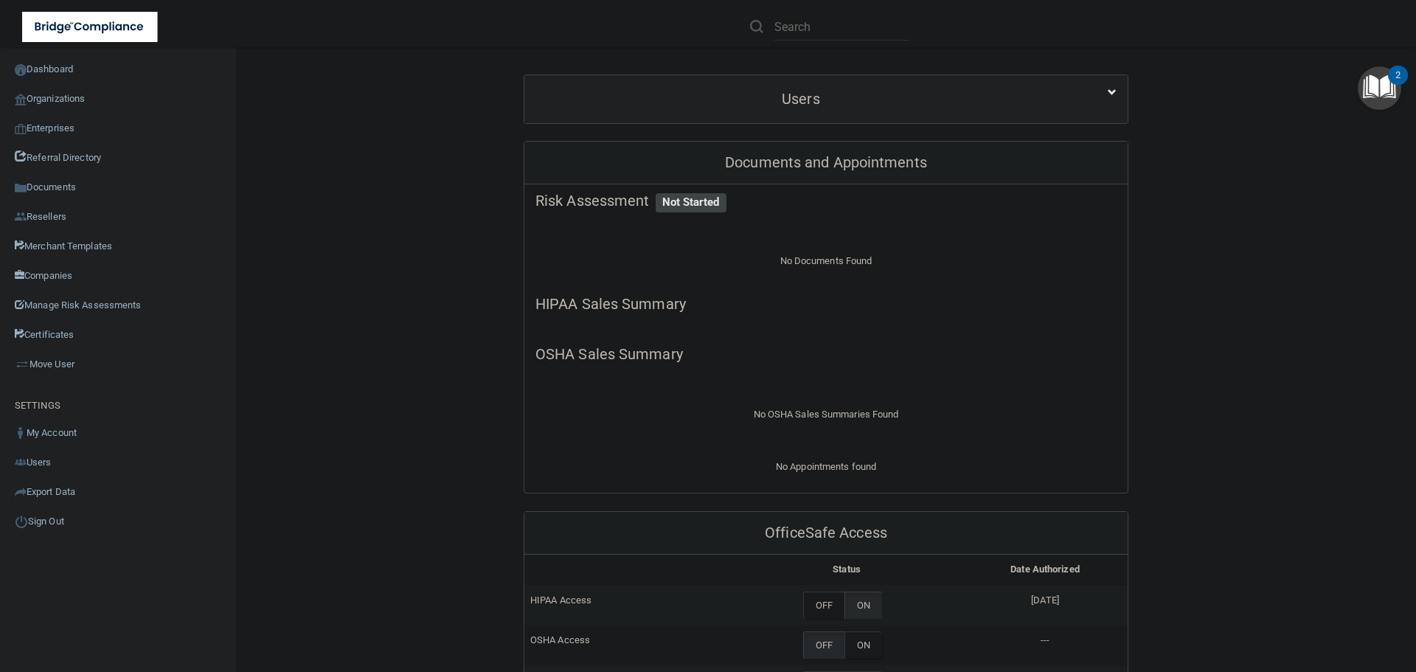
scroll to position [148, 0]
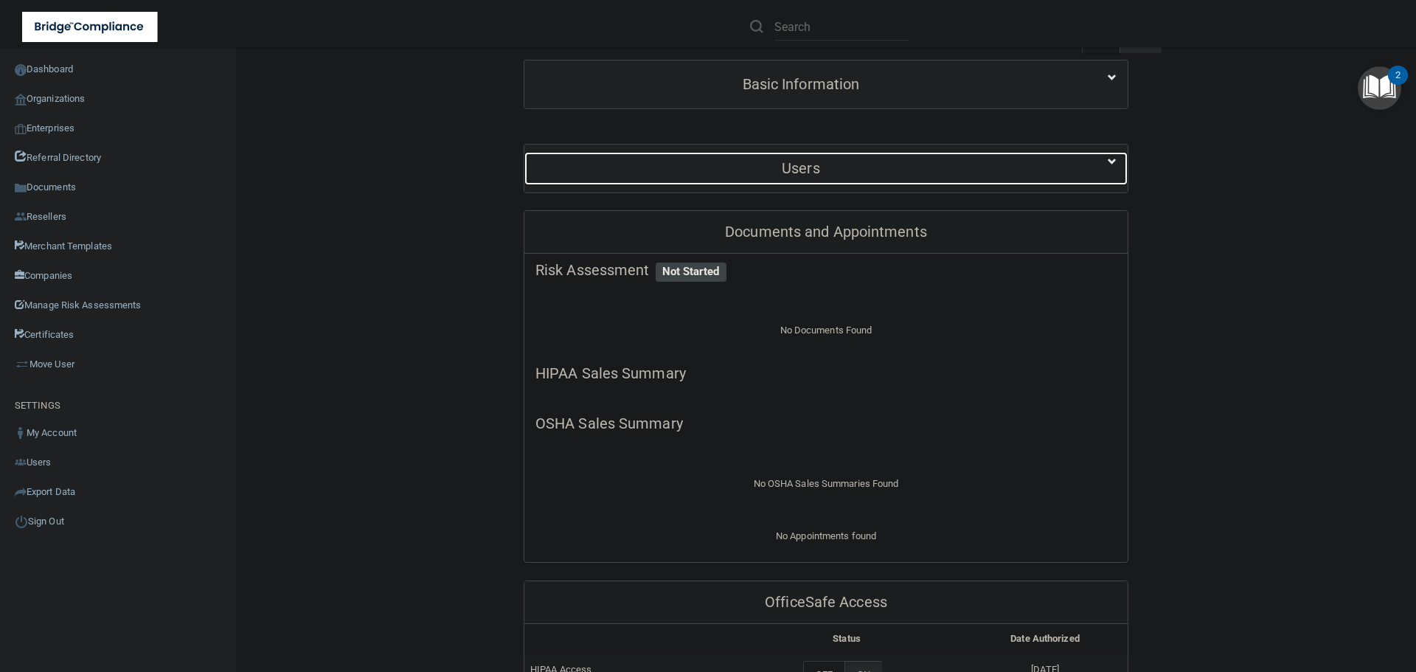
click at [771, 173] on h5 "Users" at bounding box center [800, 168] width 531 height 16
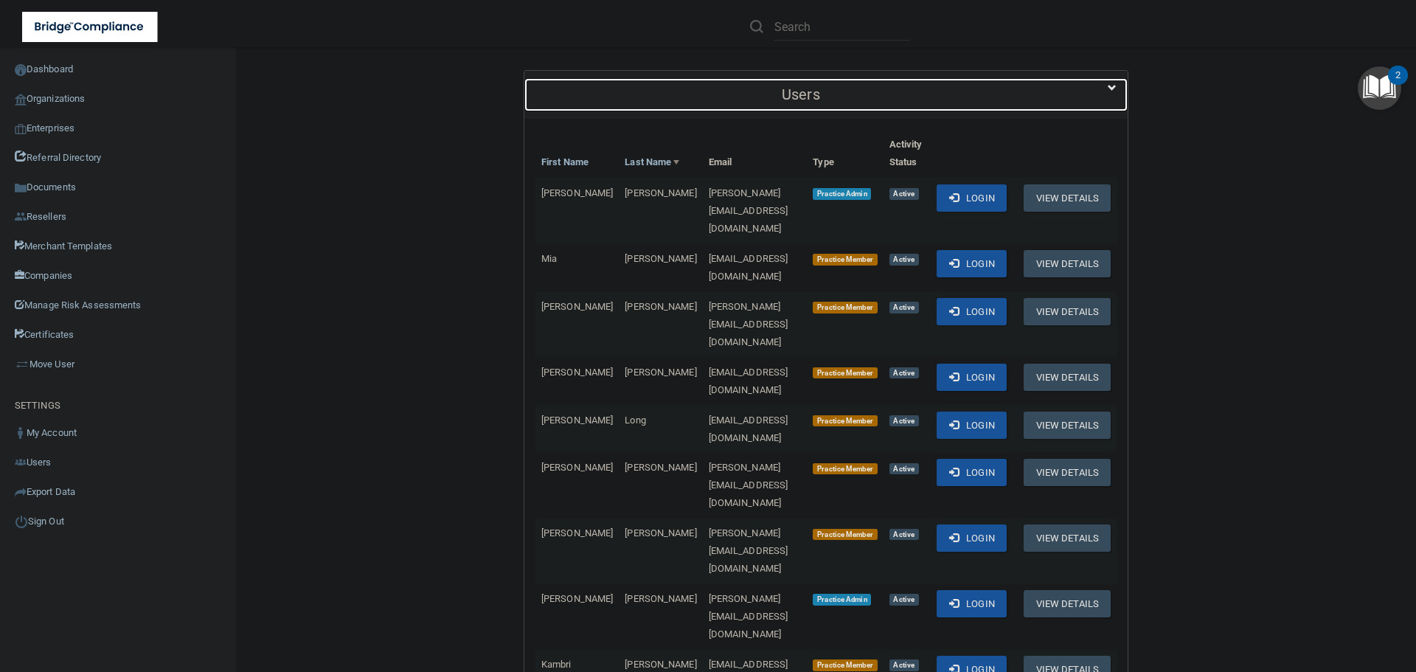
scroll to position [295, 0]
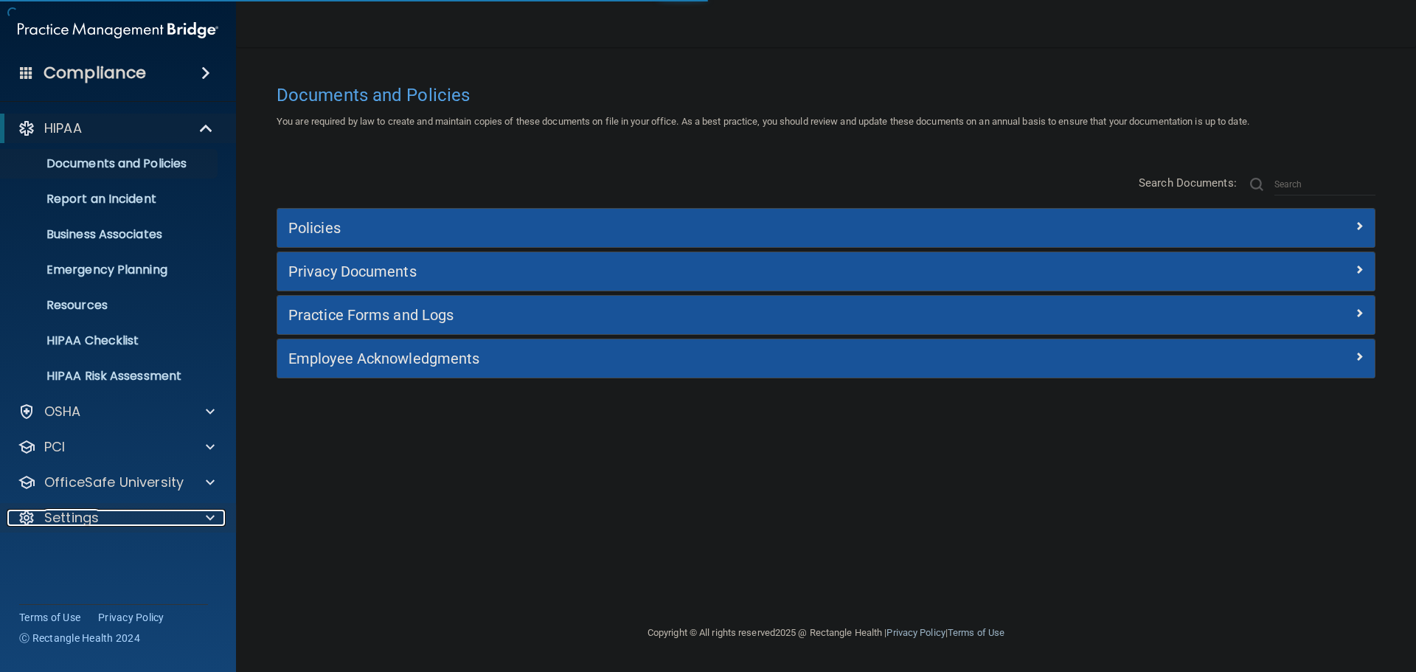
click at [207, 518] on span at bounding box center [210, 518] width 9 height 18
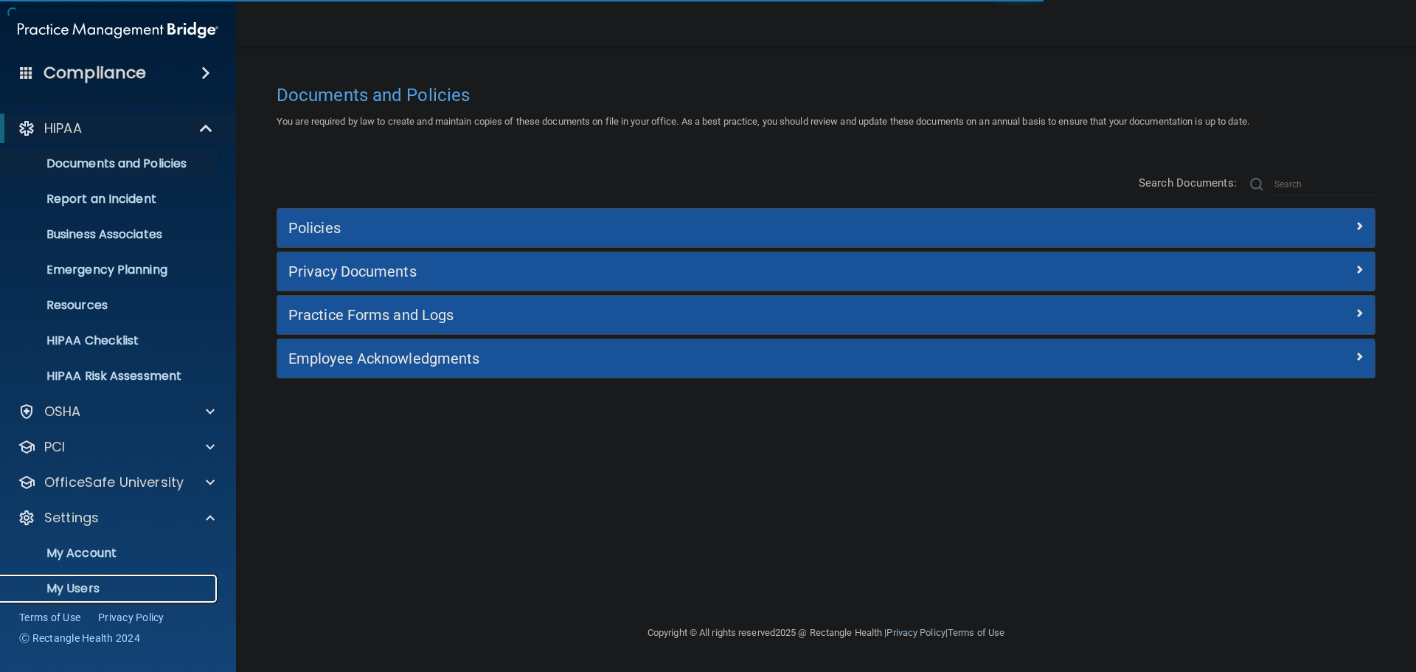
click at [79, 586] on p "My Users" at bounding box center [110, 588] width 201 height 15
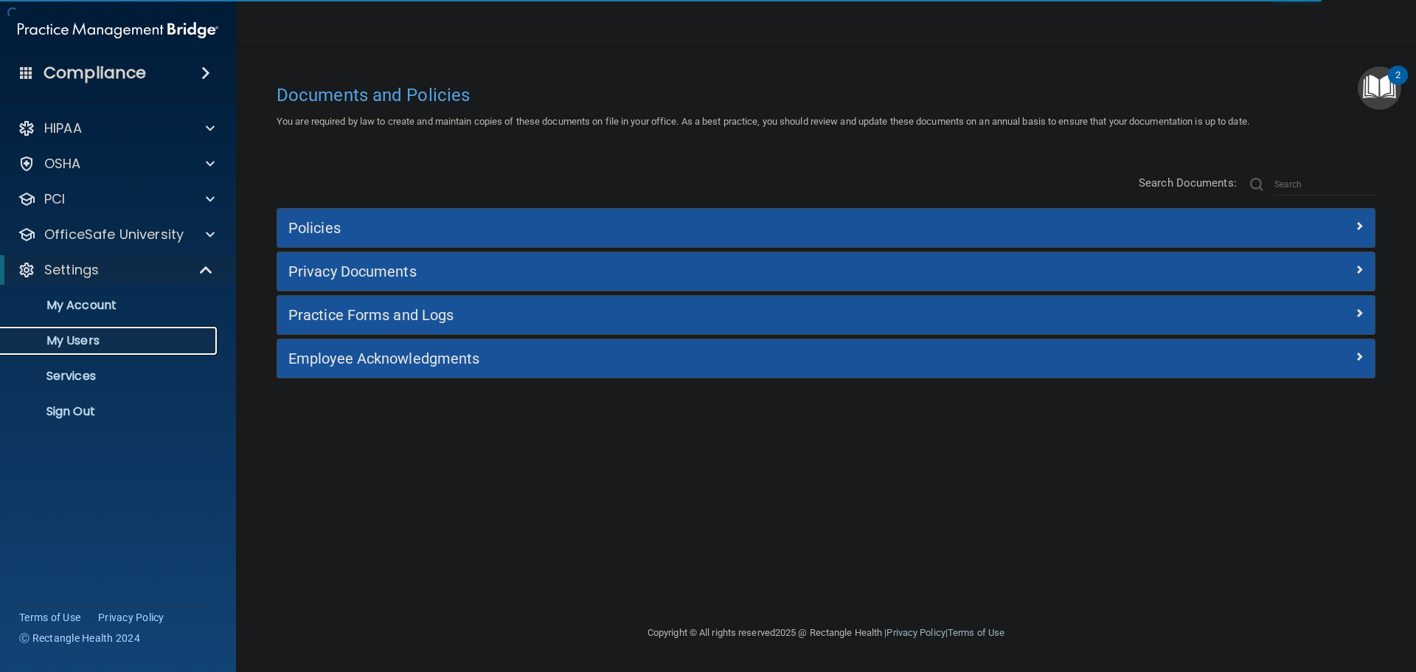
select select "20"
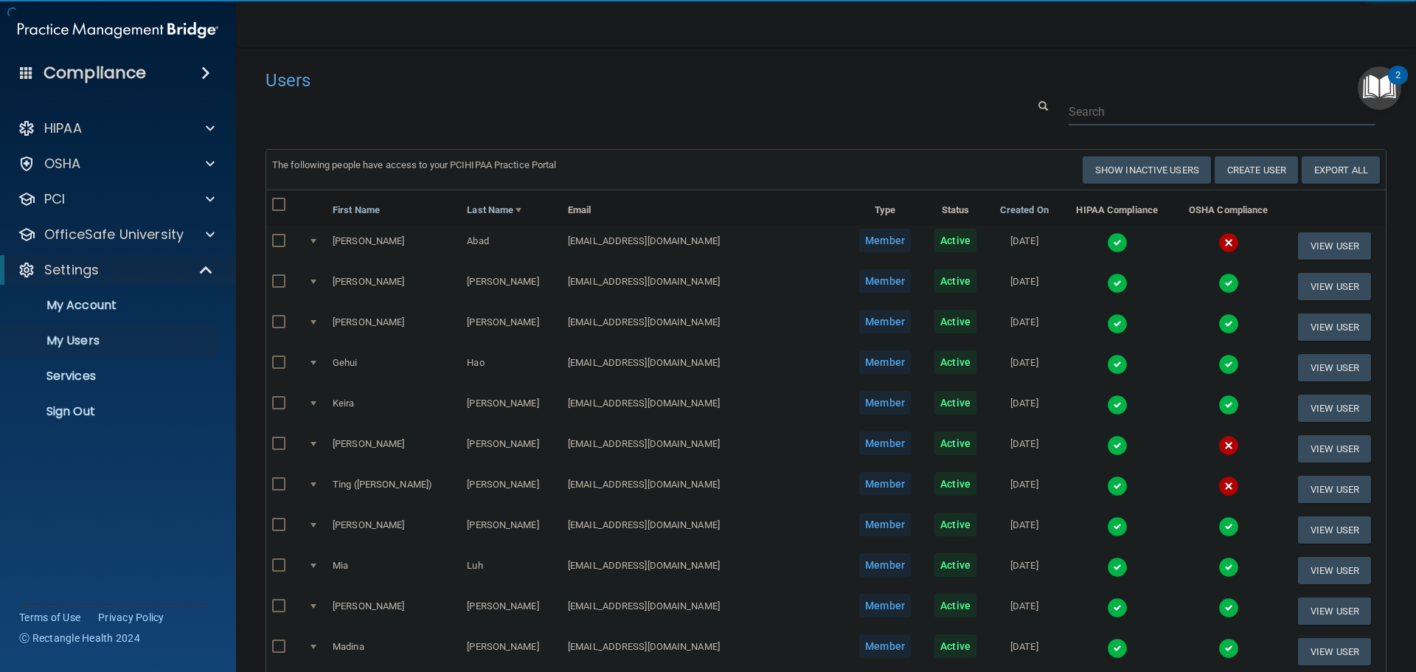
click at [1115, 113] on input "text" at bounding box center [1222, 111] width 307 height 27
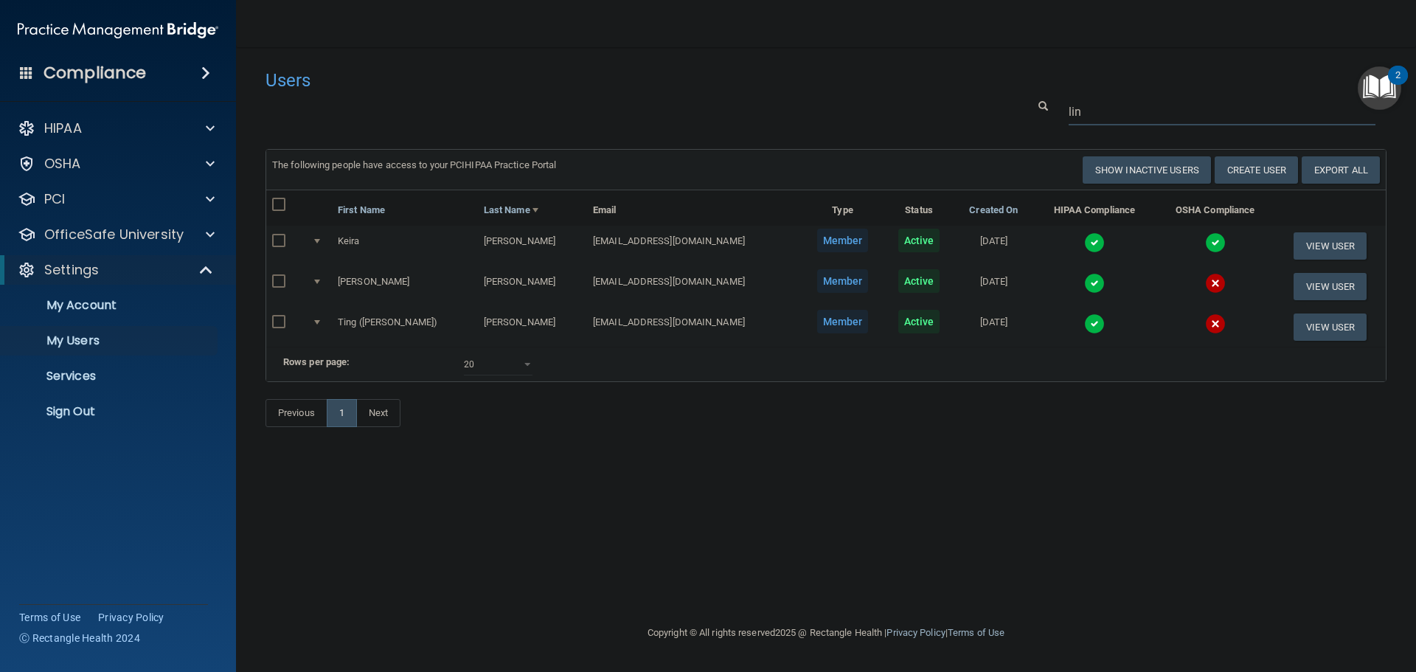
type input "lin"
click at [1084, 325] on img at bounding box center [1094, 323] width 21 height 21
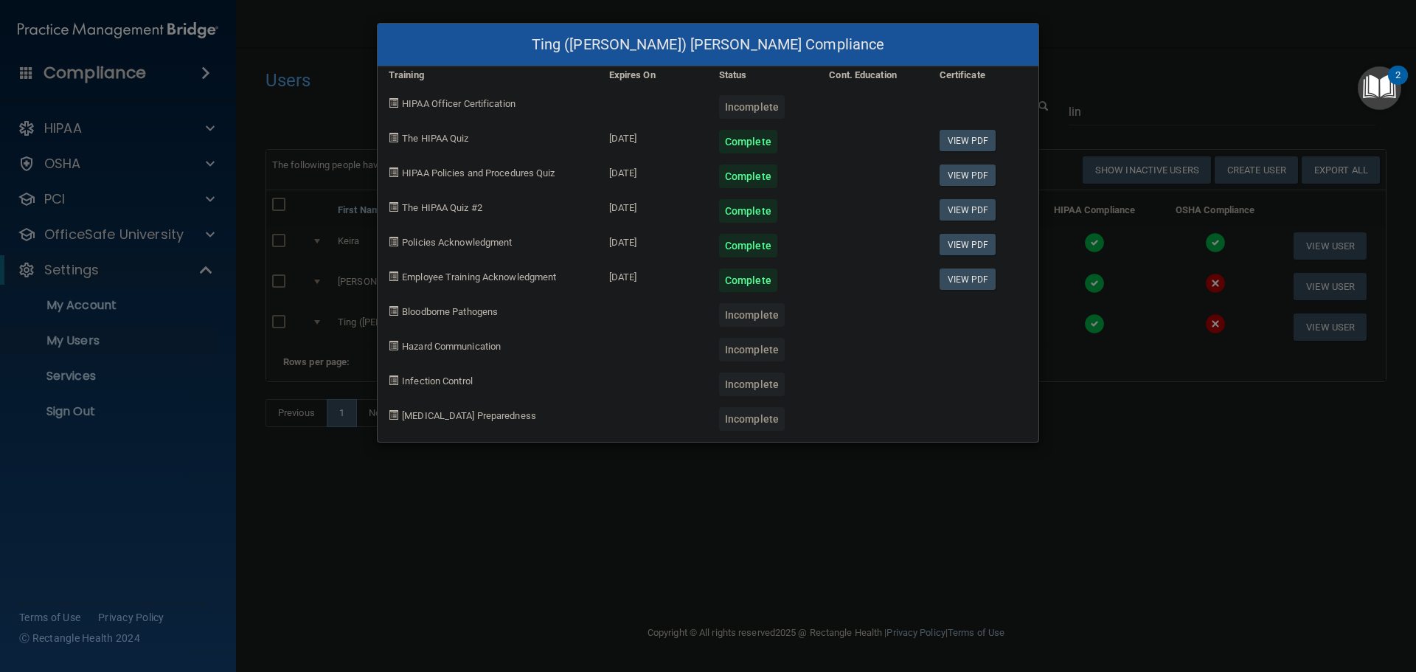
click at [1103, 448] on div "Ting (Tiffany) Lin's Compliance Training Expires On Status Cont. Education Cert…" at bounding box center [708, 336] width 1416 height 672
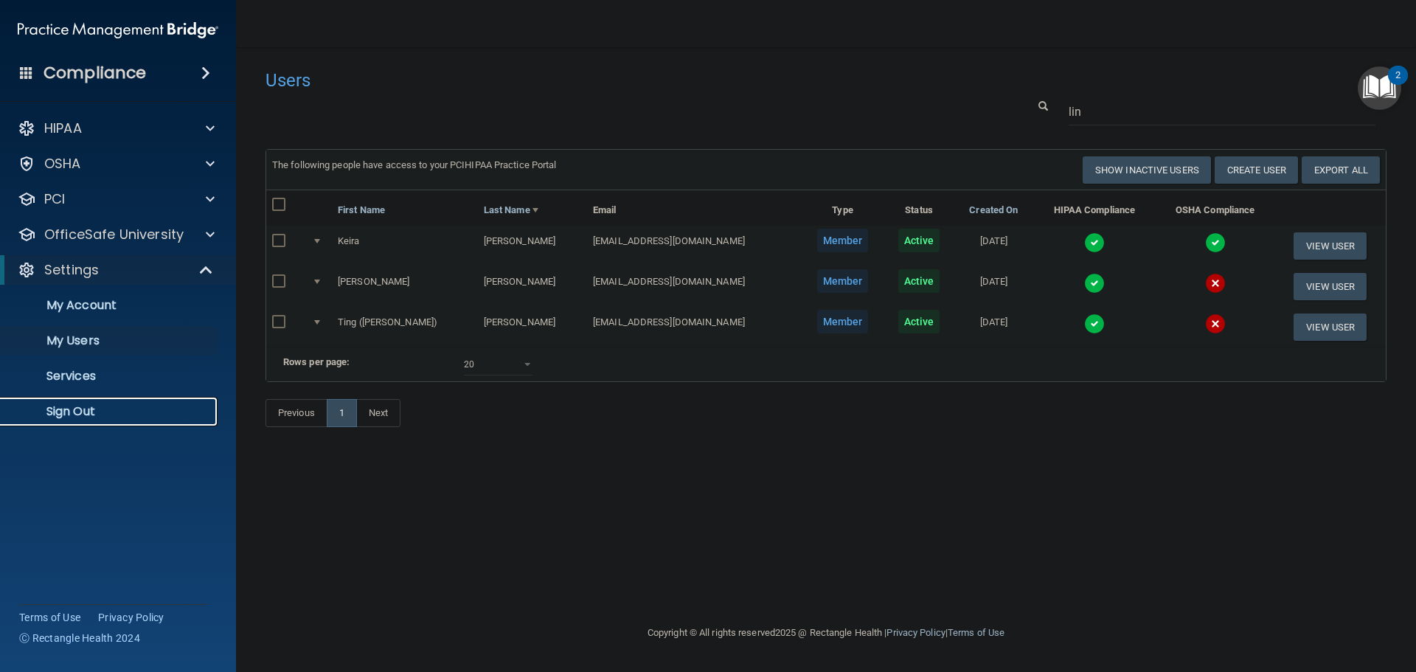
click at [90, 408] on p "Sign Out" at bounding box center [110, 411] width 201 height 15
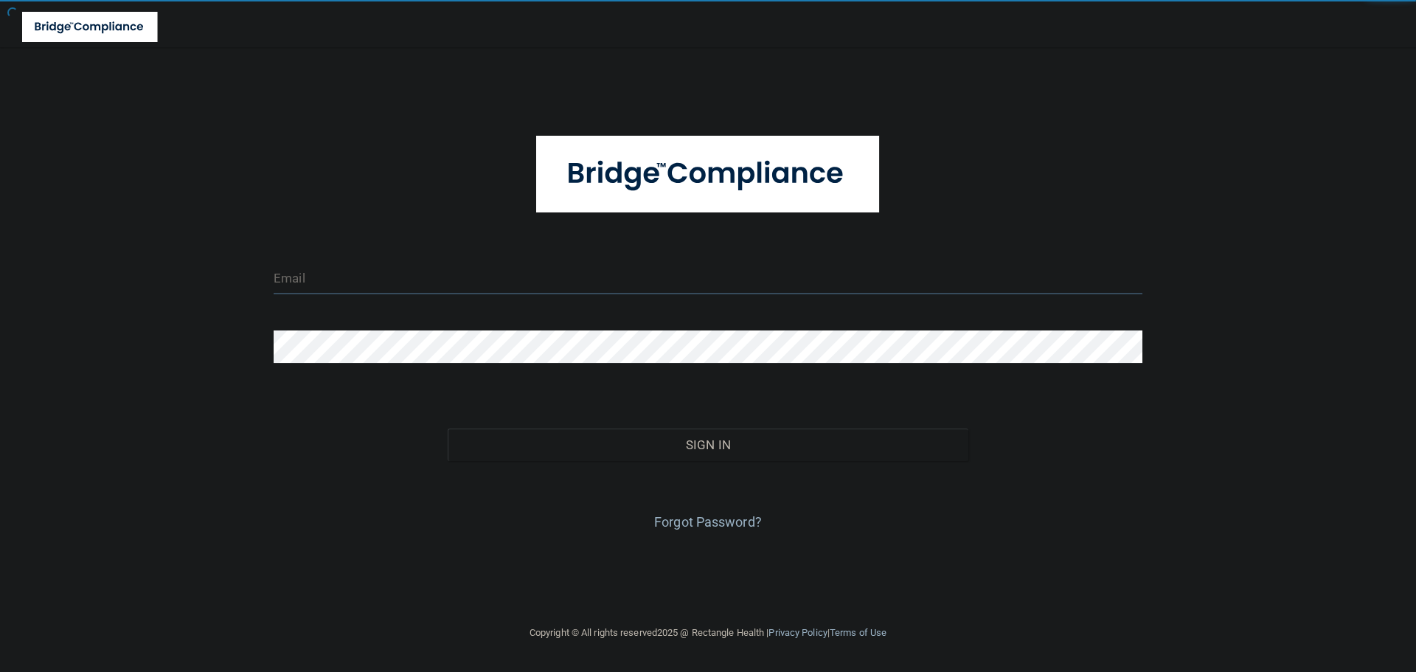
type input "cfletcher@rectanglehealth.com"
